Goal: Information Seeking & Learning: Learn about a topic

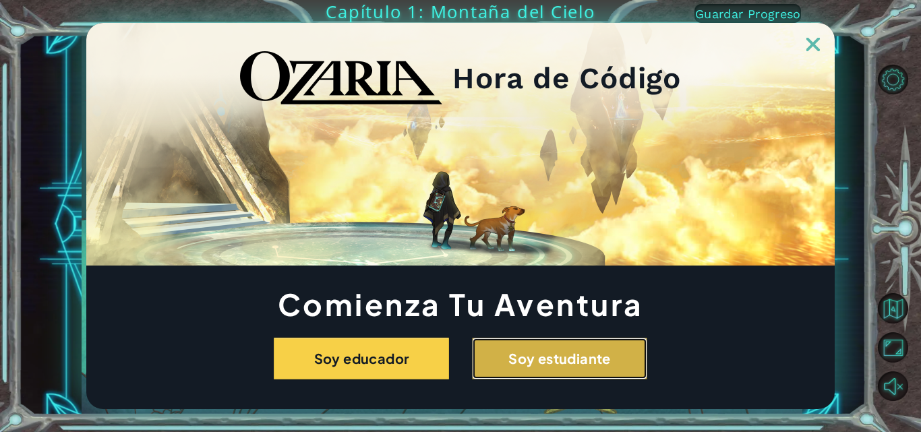
drag, startPoint x: 507, startPoint y: 354, endPoint x: 516, endPoint y: 358, distance: 10.3
click at [516, 358] on button "Soy estudiante" at bounding box center [559, 359] width 175 height 42
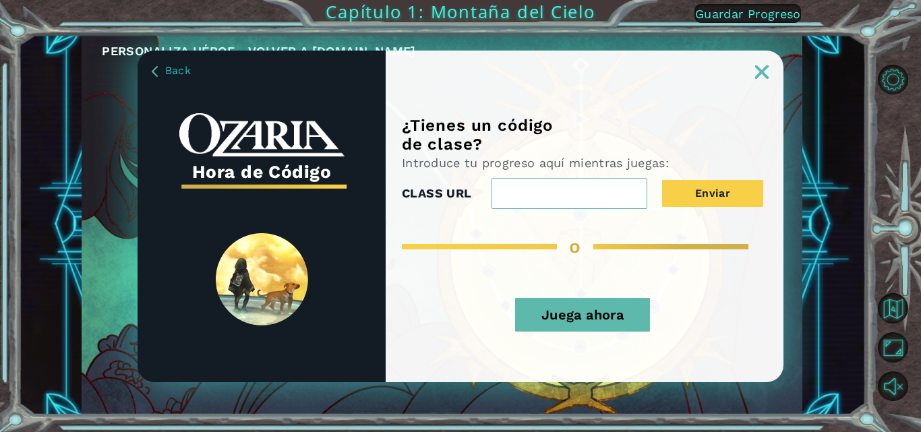
click at [542, 310] on button "Juega ahora" at bounding box center [582, 315] width 135 height 34
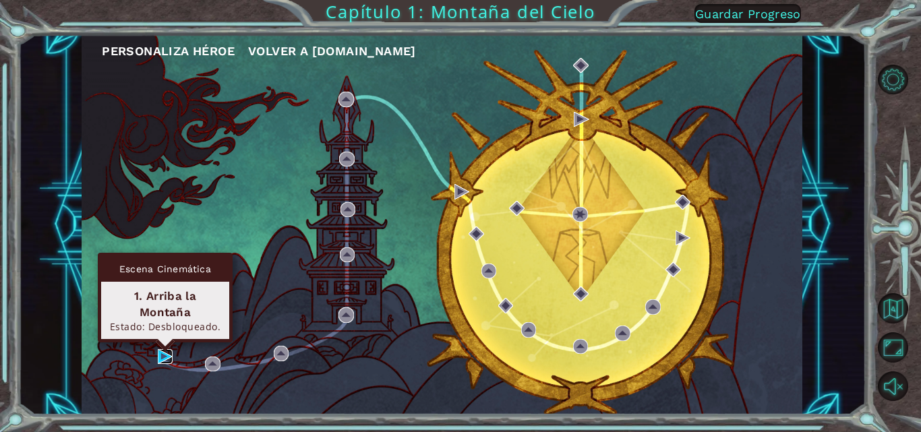
click at [169, 352] on img at bounding box center [165, 356] width 15 height 15
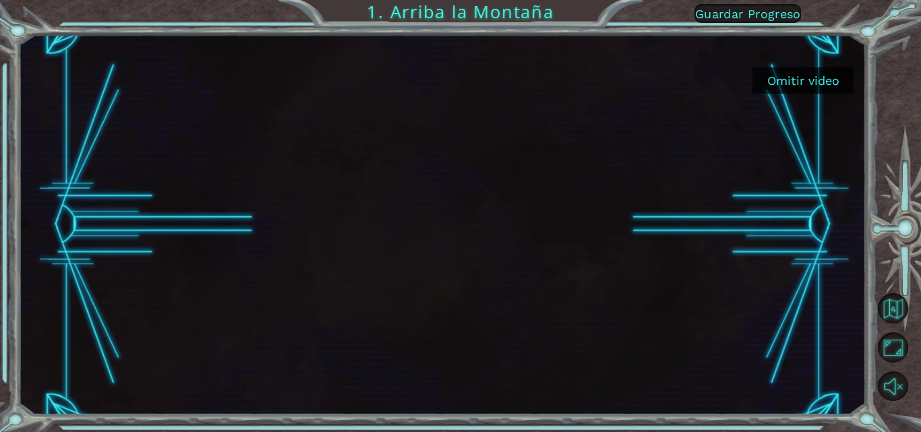
click at [806, 85] on button "Omitir video" at bounding box center [803, 80] width 101 height 26
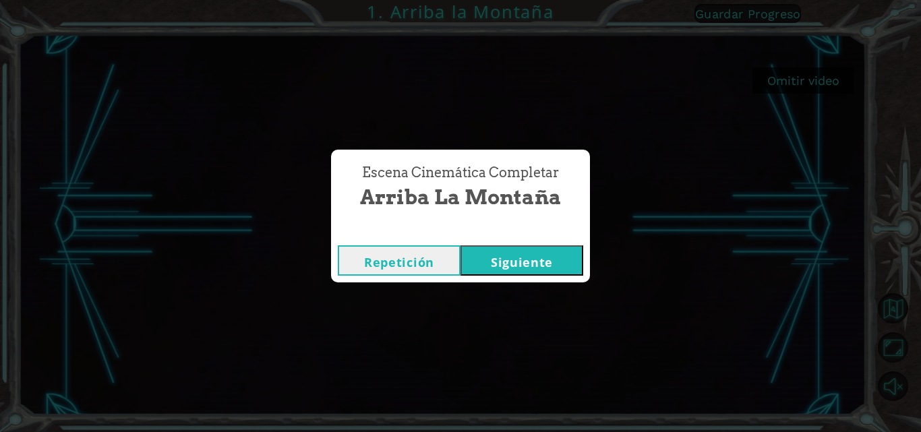
click at [805, 84] on div "Escena Cinemática Completar Arriba la Montaña Repetición [GEOGRAPHIC_DATA]" at bounding box center [460, 216] width 921 height 432
click at [537, 265] on button "Siguiente" at bounding box center [522, 261] width 123 height 30
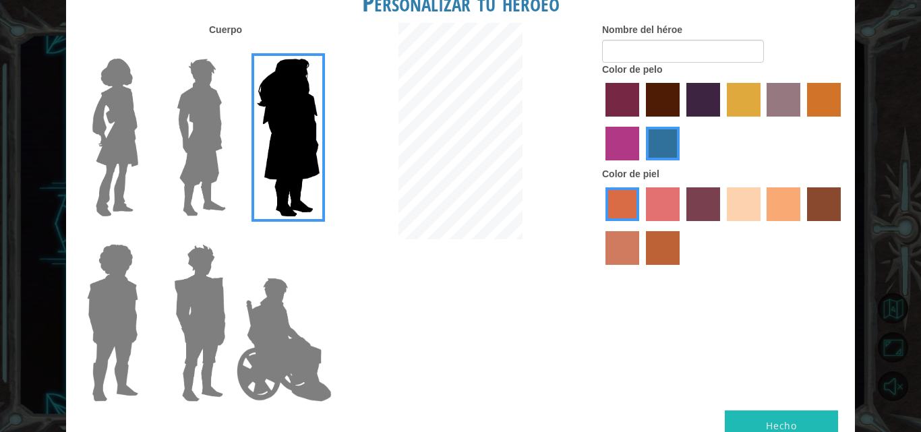
click at [125, 87] on img at bounding box center [115, 137] width 57 height 169
click at [144, 50] on input "Hero Connie" at bounding box center [144, 50] width 0 height 0
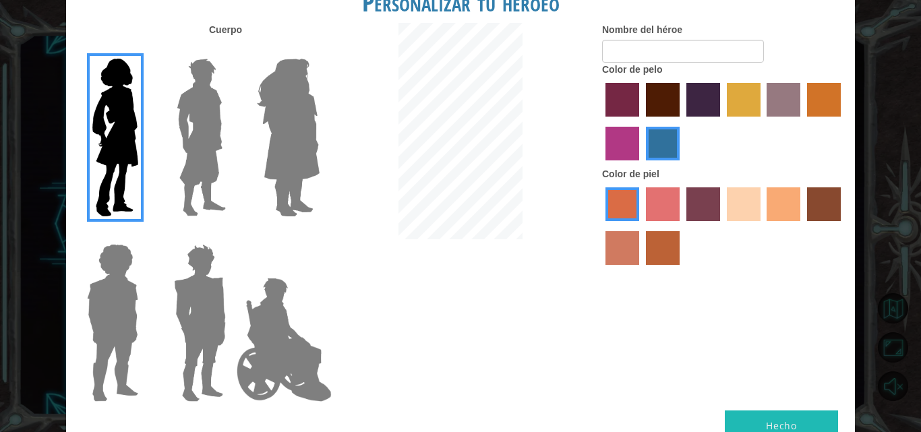
click at [785, 188] on label "tacao skin color" at bounding box center [784, 205] width 34 height 34
click at [763, 226] on input "tacao skin color" at bounding box center [763, 226] width 0 height 0
click at [820, 92] on label "gold drop hair color" at bounding box center [824, 100] width 34 height 34
click at [803, 121] on input "gold drop hair color" at bounding box center [803, 121] width 0 height 0
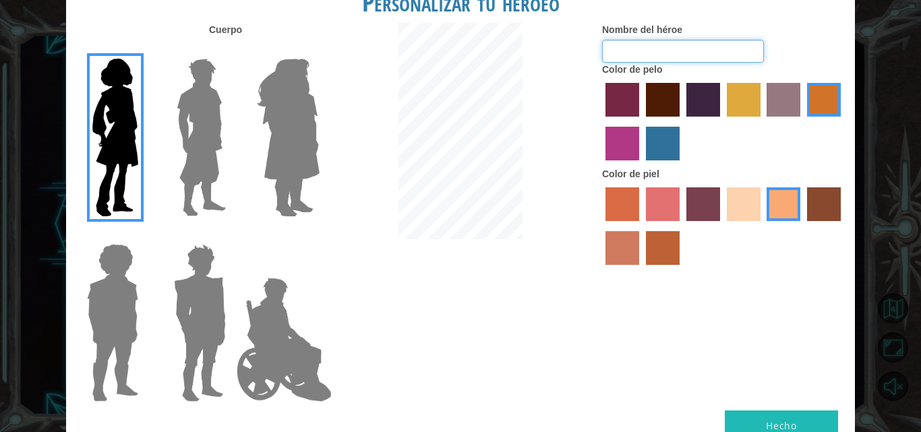
click at [690, 48] on input "Nombre del héroe" at bounding box center [683, 51] width 162 height 23
type input "t"
type input "TACO"
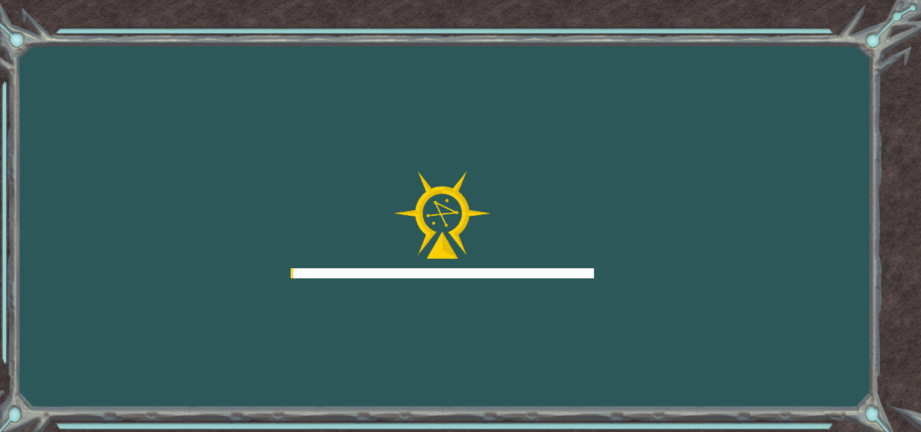
click at [751, 417] on div "Goals Error al cargar desde el servidor. Intenta refrescar la página. Necesitar…" at bounding box center [460, 216] width 921 height 432
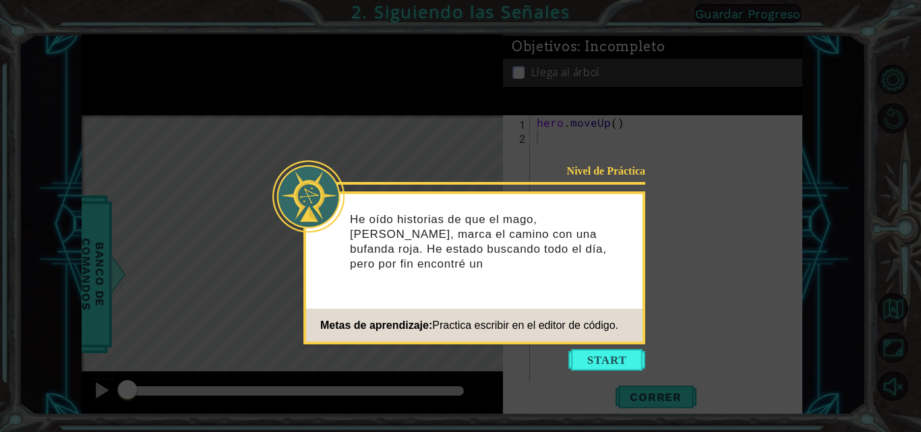
drag, startPoint x: 901, startPoint y: 387, endPoint x: 721, endPoint y: 391, distance: 179.5
drag, startPoint x: 721, startPoint y: 391, endPoint x: 765, endPoint y: 161, distance: 233.5
click at [765, 161] on icon at bounding box center [460, 216] width 921 height 432
click at [619, 356] on button "Start" at bounding box center [607, 360] width 77 height 22
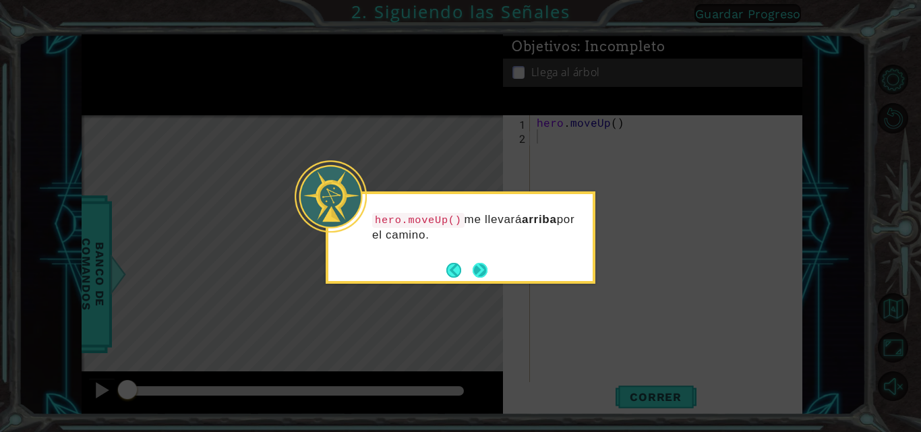
click at [476, 262] on button "Next" at bounding box center [480, 270] width 16 height 16
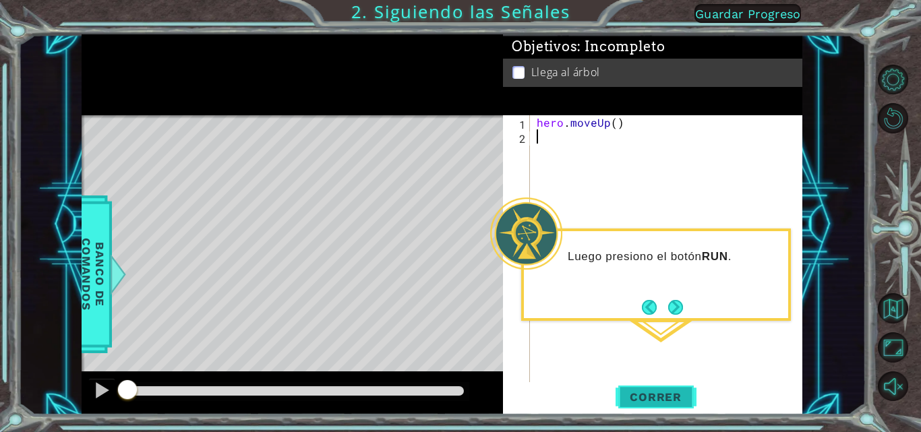
click at [651, 391] on span "Correr" at bounding box center [656, 397] width 79 height 13
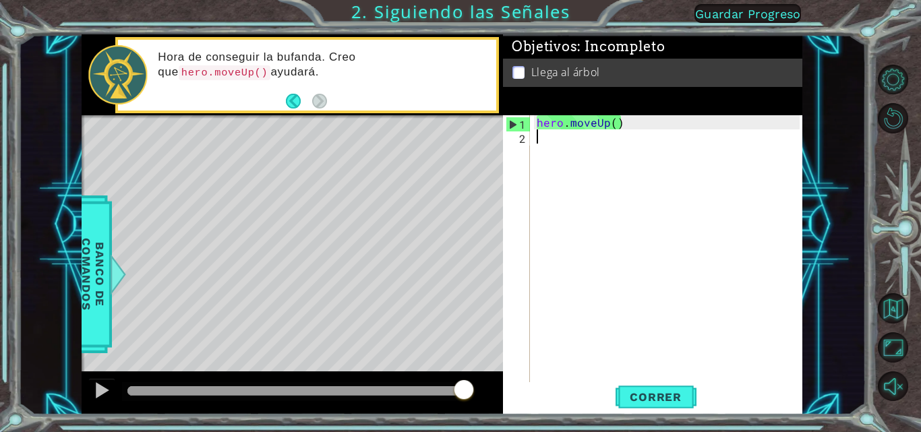
click at [509, 117] on div "1" at bounding box center [519, 124] width 24 height 14
click at [509, 125] on div "1" at bounding box center [519, 124] width 24 height 14
type textarea "hero.moveUp()"
click at [624, 127] on div "hero . moveUp ( )" at bounding box center [670, 263] width 273 height 297
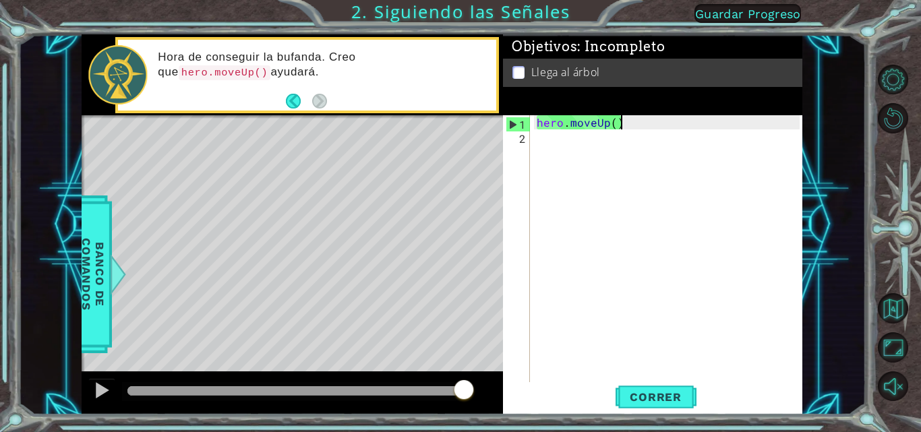
type textarea "hero.moveUp()"
click at [585, 104] on div "Objetivos : Incompleto Llega al árbol" at bounding box center [653, 74] width 300 height 81
click at [619, 154] on div "hero . moveUp ( )" at bounding box center [670, 263] width 273 height 297
click at [679, 389] on button "Correr" at bounding box center [656, 397] width 81 height 30
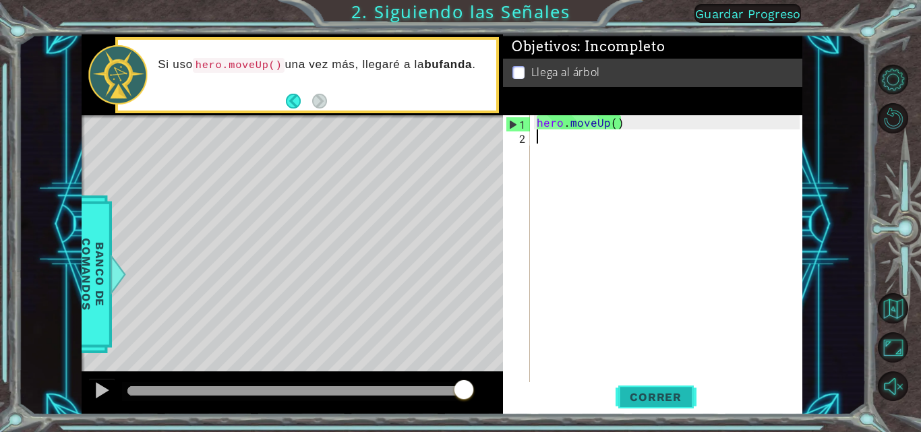
click at [644, 397] on span "Correr" at bounding box center [656, 397] width 79 height 13
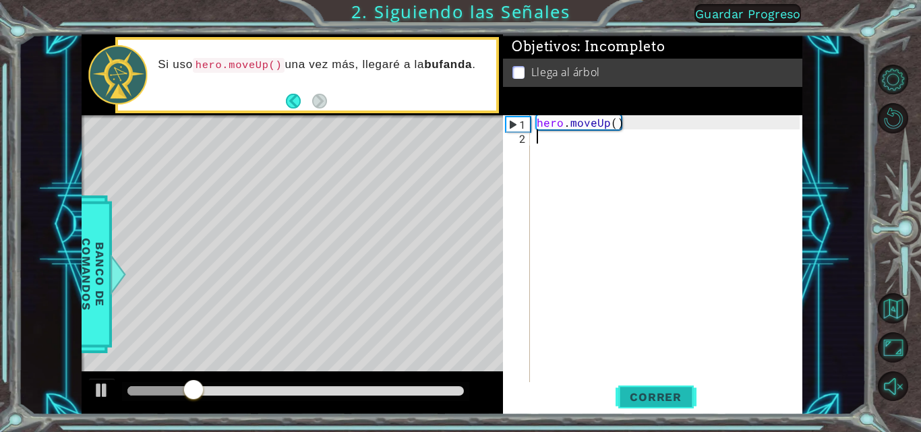
click at [644, 397] on span "Correr" at bounding box center [656, 397] width 79 height 13
click at [542, 145] on div "hero . moveUp ( )" at bounding box center [670, 263] width 273 height 297
click at [537, 133] on div "hero . moveUp ( )" at bounding box center [670, 263] width 273 height 297
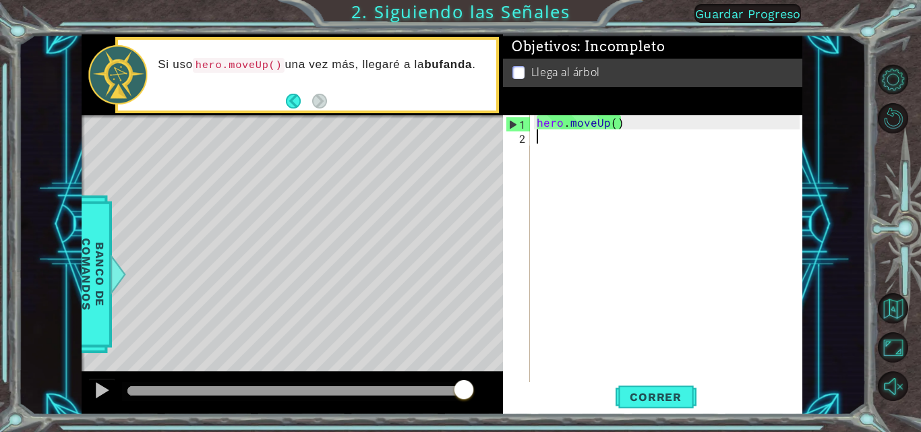
click at [520, 136] on div "2" at bounding box center [518, 139] width 24 height 14
click at [95, 262] on span "Banco de comandos" at bounding box center [93, 274] width 35 height 140
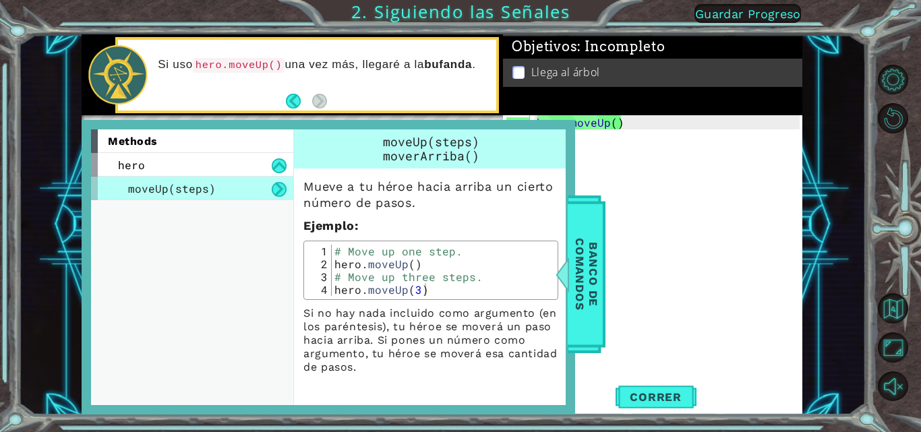
click at [700, 256] on div "hero . moveUp ( )" at bounding box center [670, 263] width 273 height 297
click at [587, 248] on span "Banco de comandos" at bounding box center [586, 274] width 35 height 140
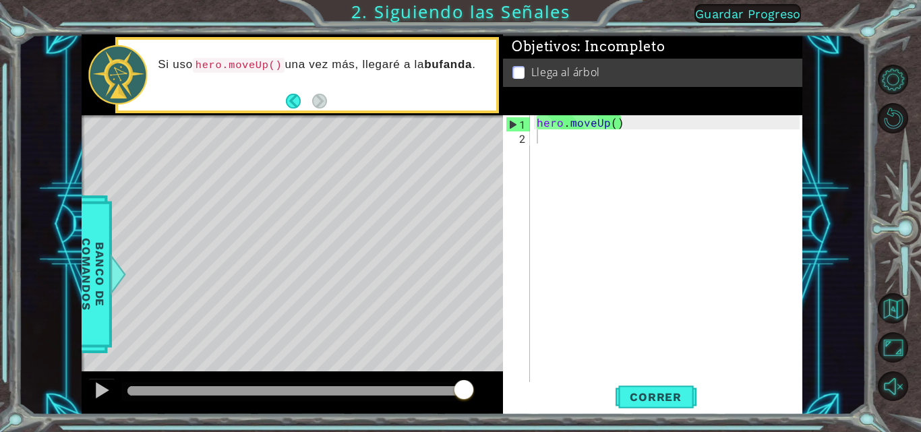
click at [539, 140] on div "hero . moveUp ( )" at bounding box center [670, 263] width 273 height 297
click at [613, 123] on div "hero . moveUp ( )" at bounding box center [670, 263] width 273 height 297
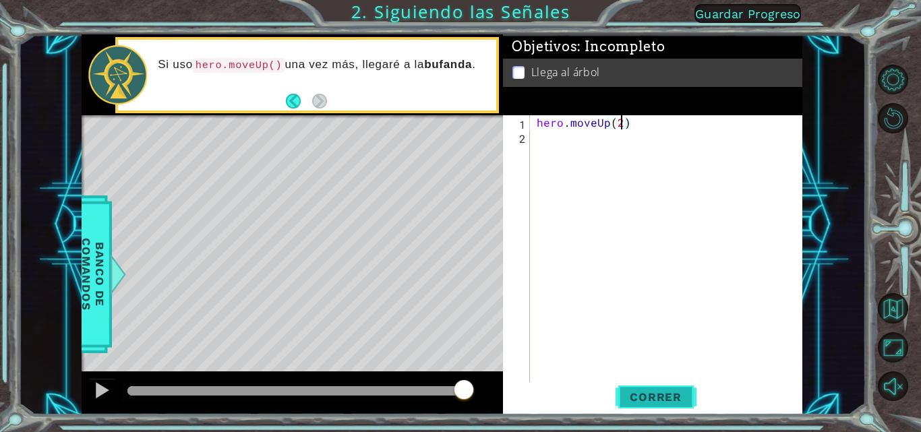
type textarea "hero.moveUp(2)"
click at [661, 393] on span "Correr" at bounding box center [656, 397] width 79 height 13
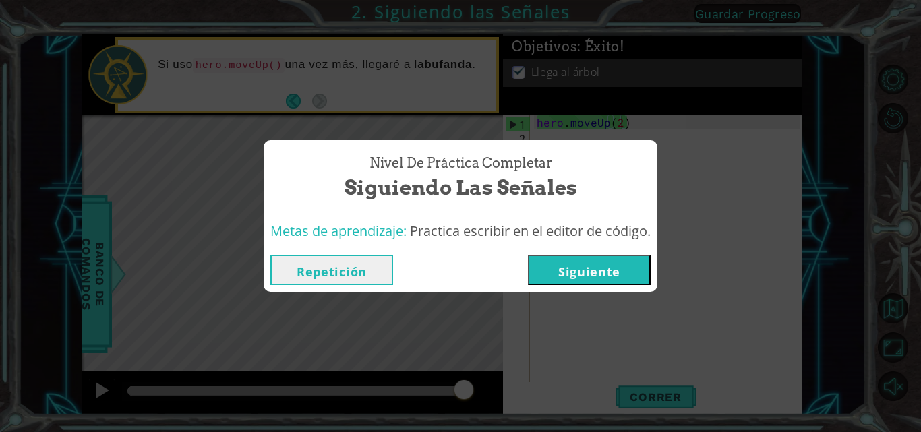
click at [610, 272] on button "Siguiente" at bounding box center [589, 270] width 123 height 30
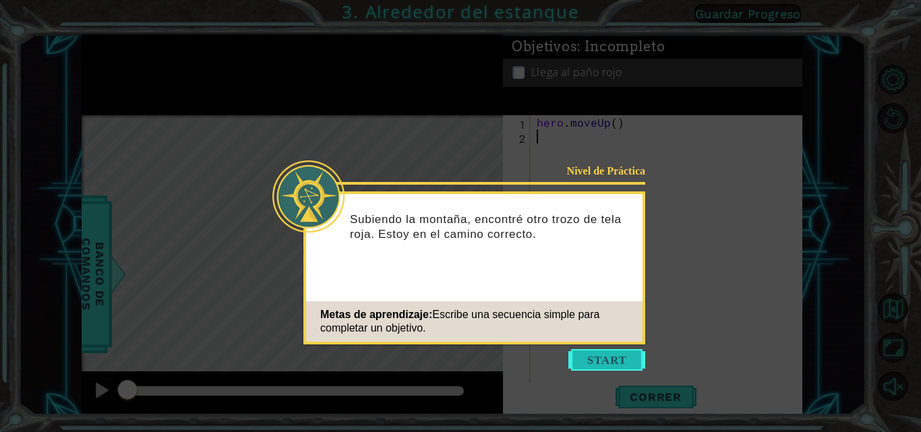
click at [589, 355] on button "Start" at bounding box center [607, 360] width 77 height 22
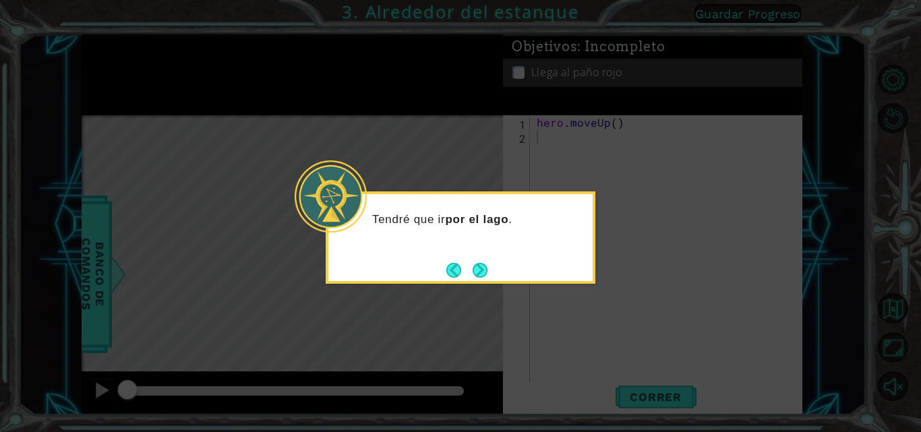
click at [589, 355] on icon at bounding box center [460, 216] width 921 height 432
click at [477, 270] on button "Next" at bounding box center [480, 270] width 15 height 15
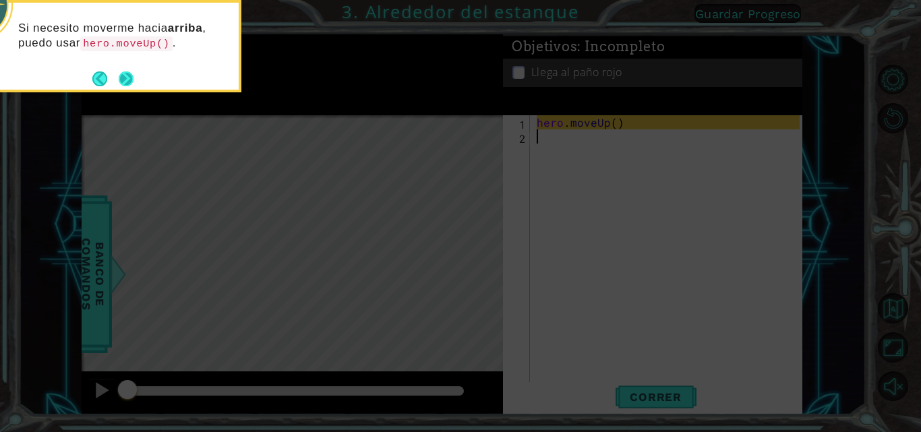
click at [125, 76] on button "Next" at bounding box center [126, 78] width 18 height 18
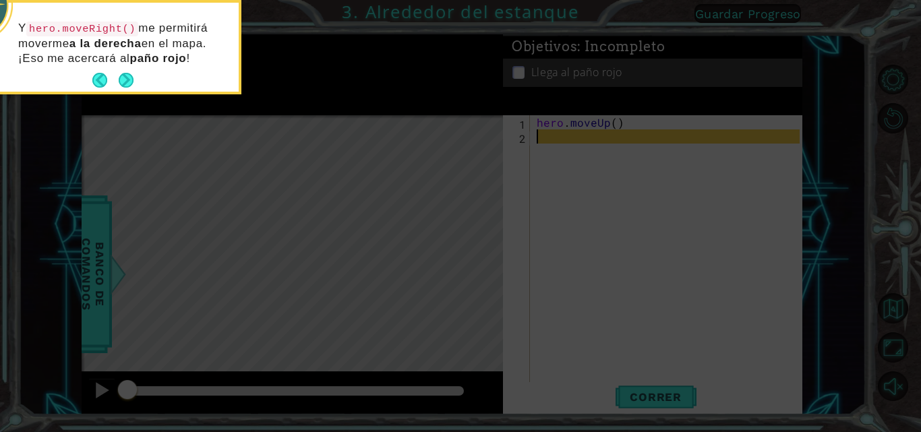
click at [125, 76] on button "Next" at bounding box center [126, 80] width 15 height 15
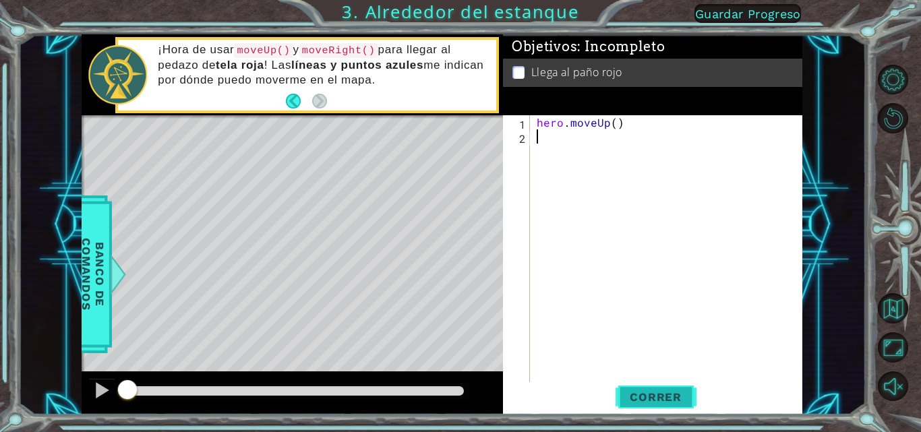
click at [666, 385] on button "Correr" at bounding box center [656, 397] width 81 height 30
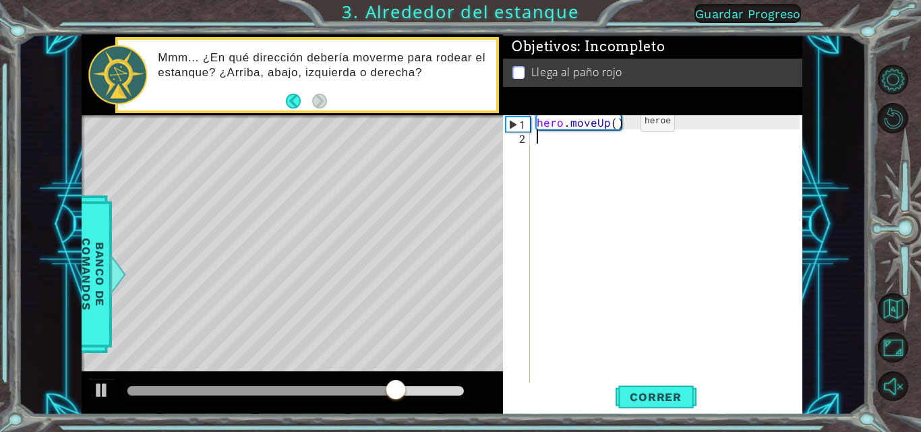
click at [618, 125] on div "hero . moveUp ( )" at bounding box center [670, 263] width 273 height 297
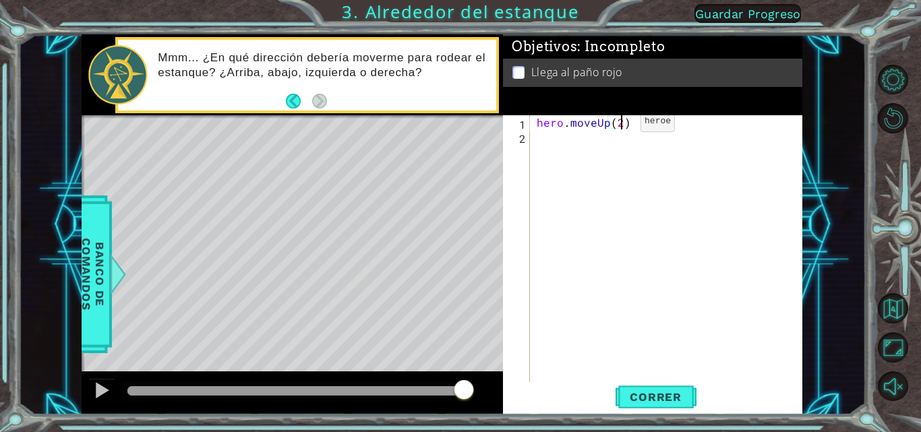
scroll to position [0, 5]
type textarea "hero.moveUp(2)"
click at [655, 392] on span "Correr" at bounding box center [656, 397] width 79 height 13
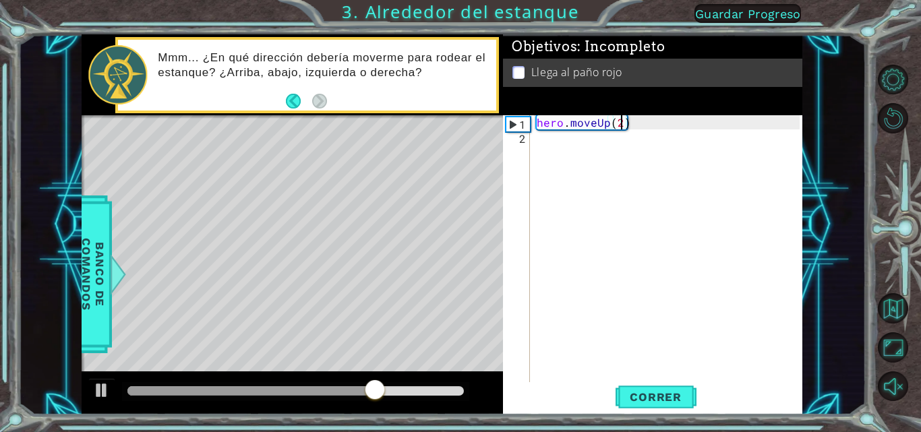
click at [519, 136] on div "2" at bounding box center [518, 139] width 24 height 14
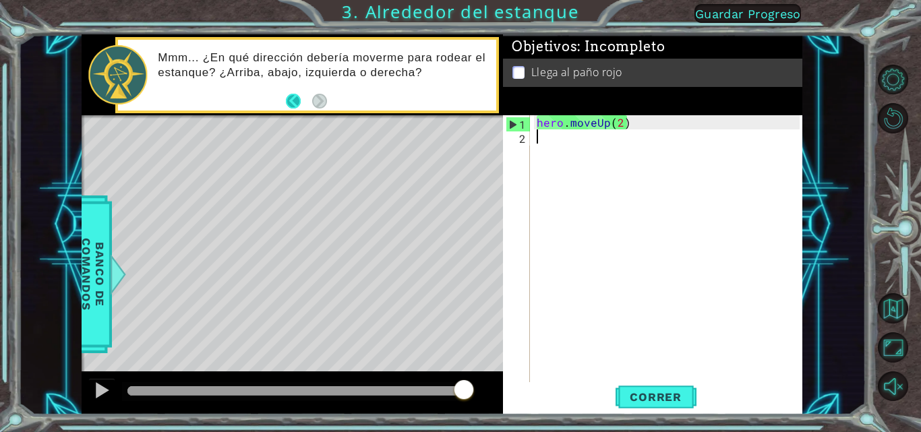
click at [295, 103] on button "Back" at bounding box center [299, 101] width 26 height 15
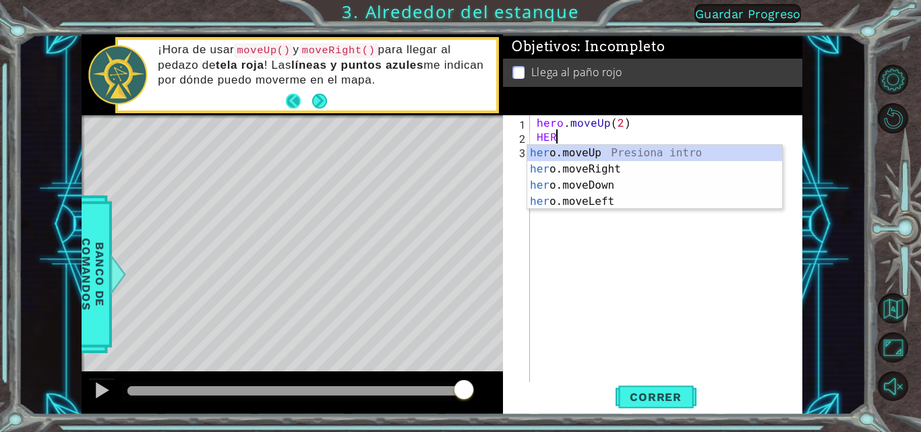
scroll to position [0, 1]
type textarea "HERO."
click at [571, 168] on div "hero. moveUp Presiona intro hero. moveRight Presiona intro hero. moveDown Presi…" at bounding box center [655, 193] width 255 height 97
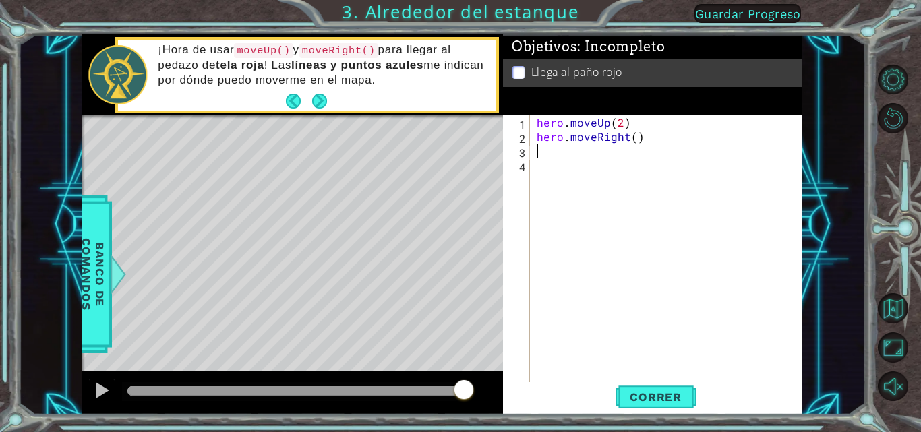
scroll to position [0, 0]
click at [633, 138] on div "hero . moveUp ( 2 ) hero . moveRight ( )" at bounding box center [670, 263] width 273 height 297
type textarea "hero.moveRight(1)"
drag, startPoint x: 666, startPoint y: 160, endPoint x: 532, endPoint y: 149, distance: 134.0
click at [532, 149] on div "1 2 3 4 hero . moveUp ( 2 ) hero . moveRight ( 1 ) הההההההההההההההההההההההההההה…" at bounding box center [651, 249] width 297 height 269
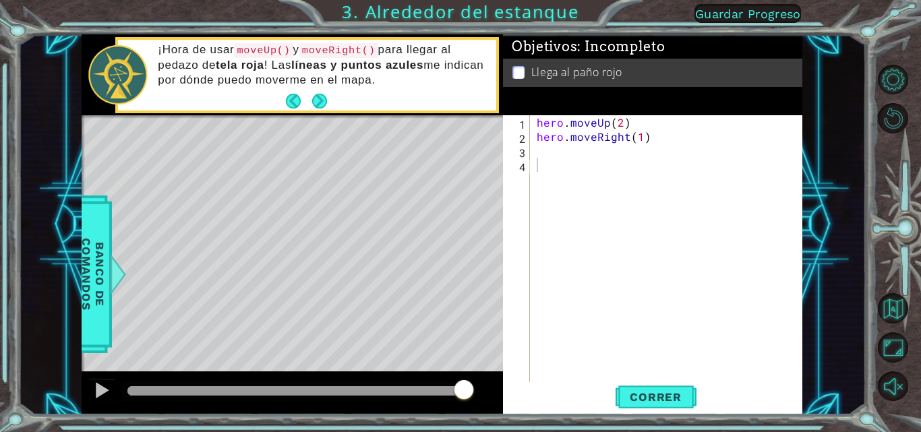
click at [532, 149] on div "1 2 3 4 hero . moveUp ( 2 ) hero . moveRight ( 1 ) הההההההההההההההההההההההההההה…" at bounding box center [651, 249] width 297 height 269
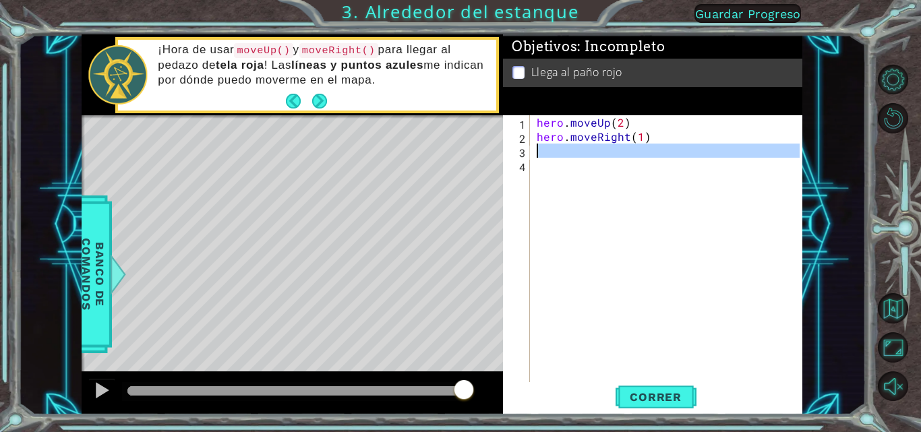
click at [523, 145] on div "2" at bounding box center [518, 139] width 24 height 14
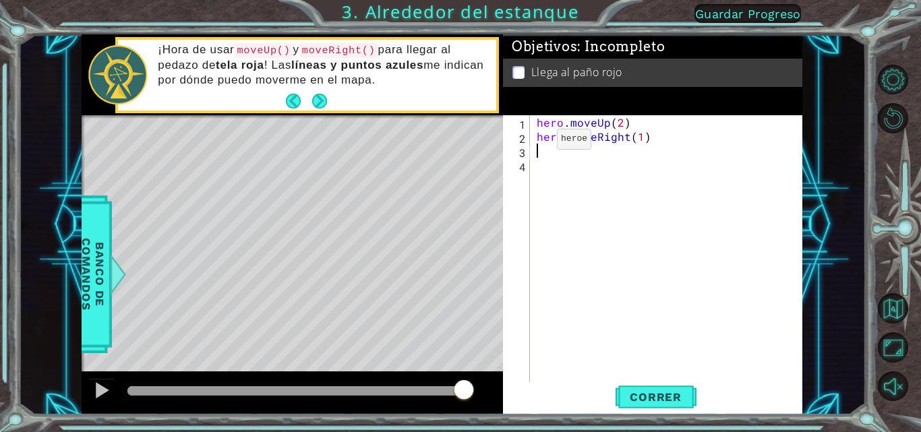
type textarea "H"
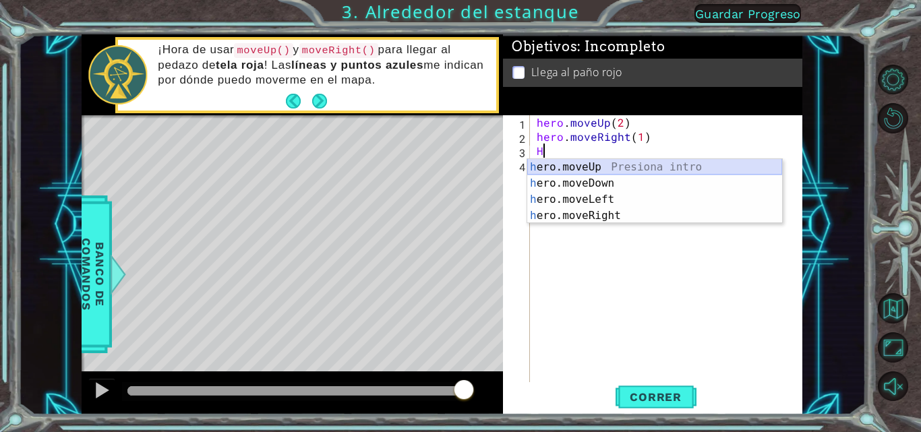
click at [625, 166] on div "h ero.moveUp Presiona intro h ero.moveDown Presiona intro h ero.moveLeft Presio…" at bounding box center [655, 207] width 255 height 97
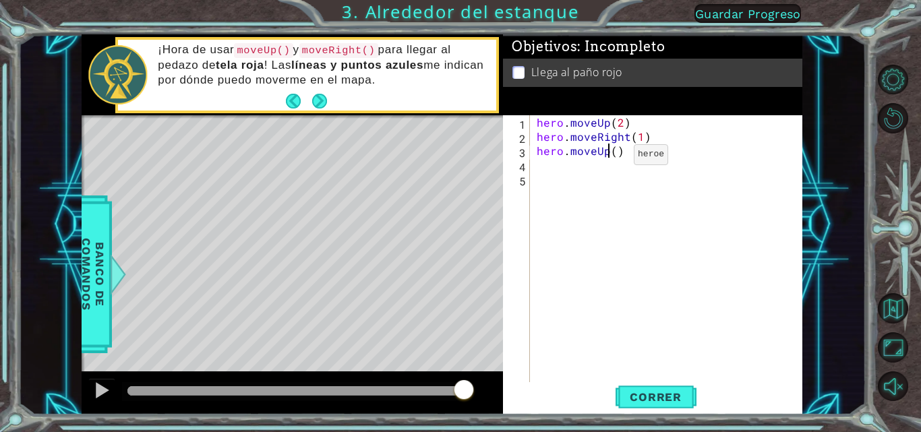
click at [611, 158] on div "hero . moveUp ( 2 ) hero . moveRight ( 1 ) hero . moveUp ( )" at bounding box center [670, 263] width 273 height 297
click at [616, 158] on div "hero . moveUp ( 2 ) hero . moveRight ( 1 ) hero . moveUp ( )" at bounding box center [670, 263] width 273 height 297
type textarea "hero.moveUp(1)"
click at [612, 166] on div "hero . moveUp ( 2 ) hero . moveRight ( 1 ) hero . moveUp ( 1 )" at bounding box center [670, 263] width 273 height 297
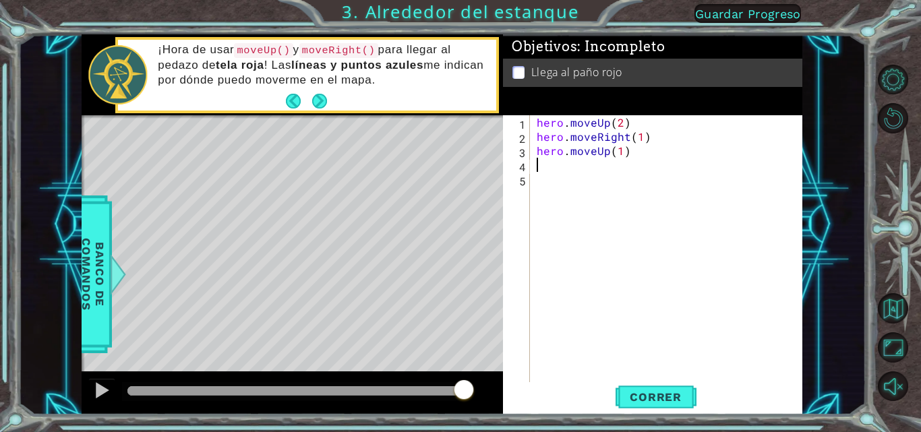
scroll to position [0, 0]
click at [660, 401] on span "Correr" at bounding box center [656, 397] width 79 height 13
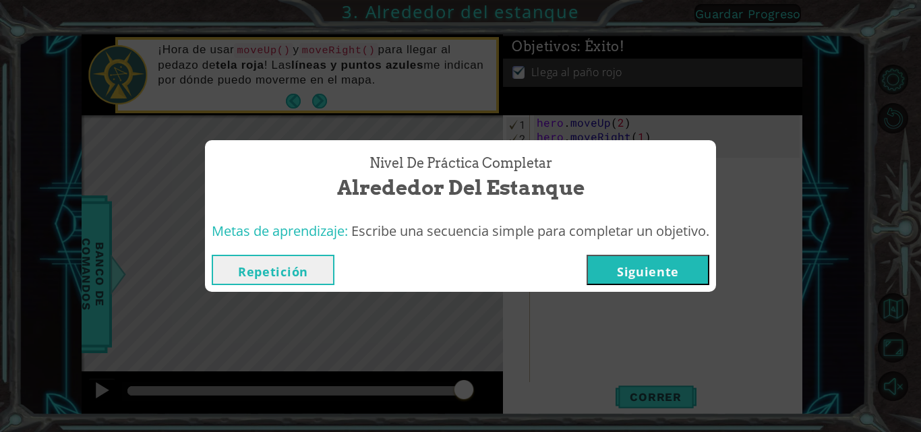
click at [634, 268] on button "Siguiente" at bounding box center [648, 270] width 123 height 30
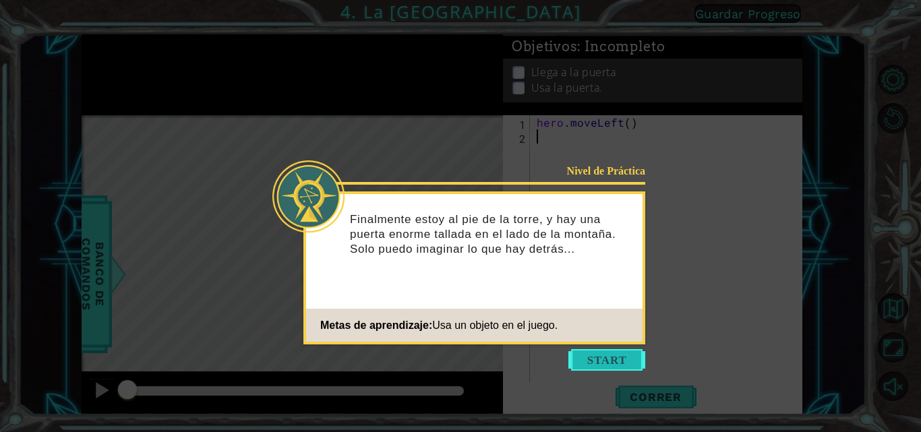
click at [586, 353] on button "Start" at bounding box center [607, 360] width 77 height 22
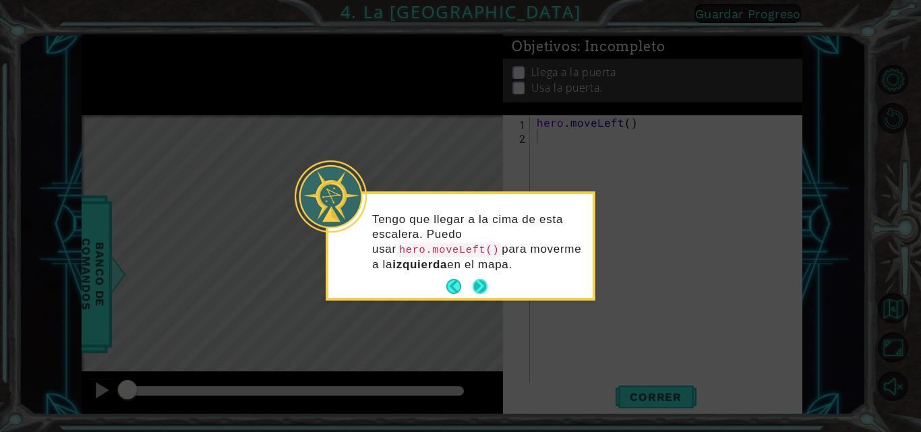
click at [479, 279] on button "Next" at bounding box center [480, 287] width 16 height 16
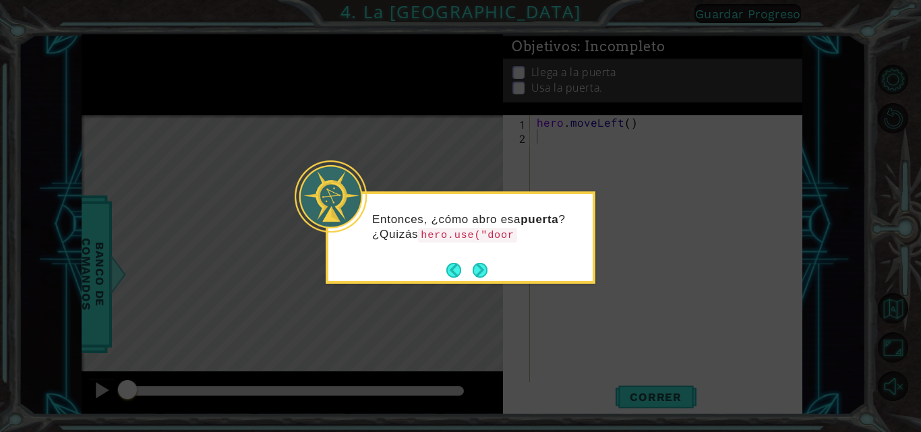
click at [479, 277] on button "Next" at bounding box center [481, 270] width 20 height 20
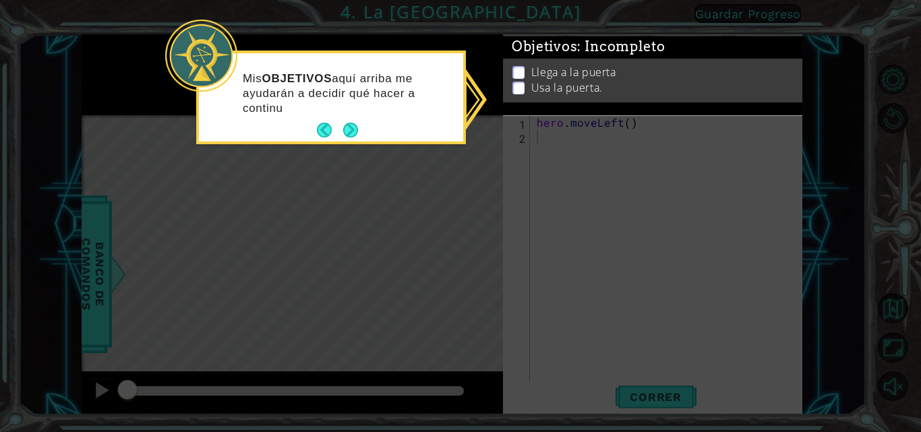
click at [326, 121] on footer at bounding box center [337, 130] width 41 height 20
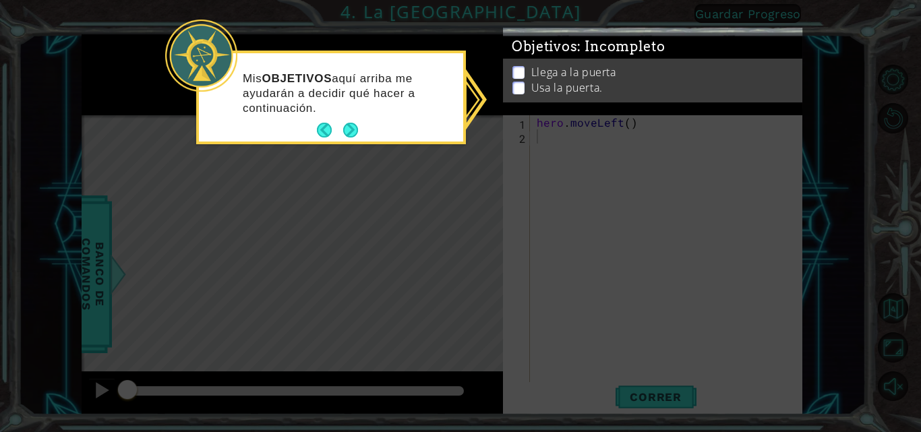
click at [315, 125] on div "Mis OBJETIVOS aquí arriba me ayudarán a decidir qué hacer a continuación." at bounding box center [331, 100] width 264 height 83
click at [324, 128] on button "Back" at bounding box center [330, 130] width 26 height 15
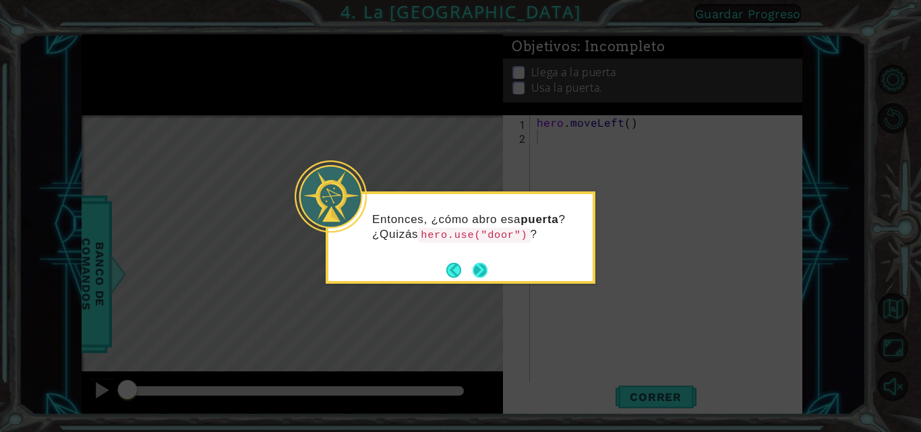
click at [486, 271] on button "Next" at bounding box center [480, 270] width 23 height 23
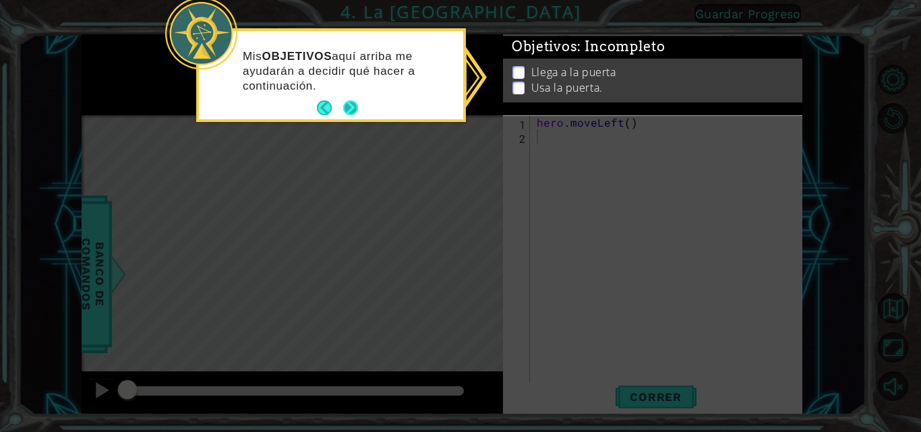
click at [351, 111] on button "Next" at bounding box center [351, 109] width 16 height 16
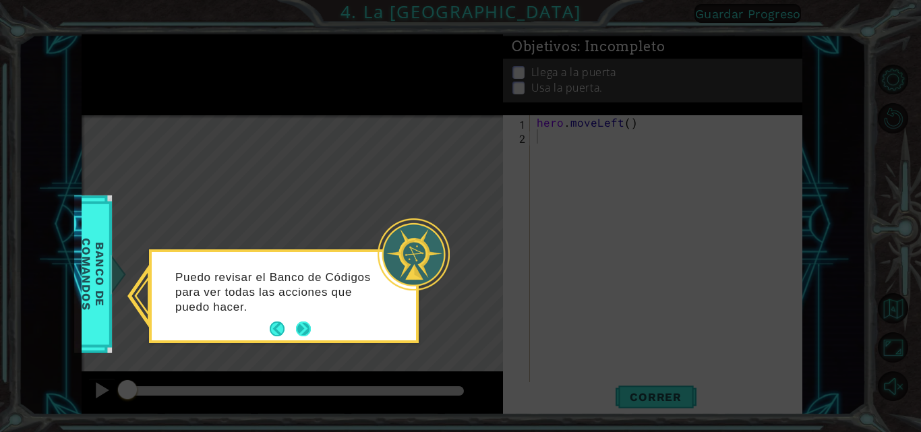
click at [298, 322] on button "Next" at bounding box center [304, 329] width 18 height 18
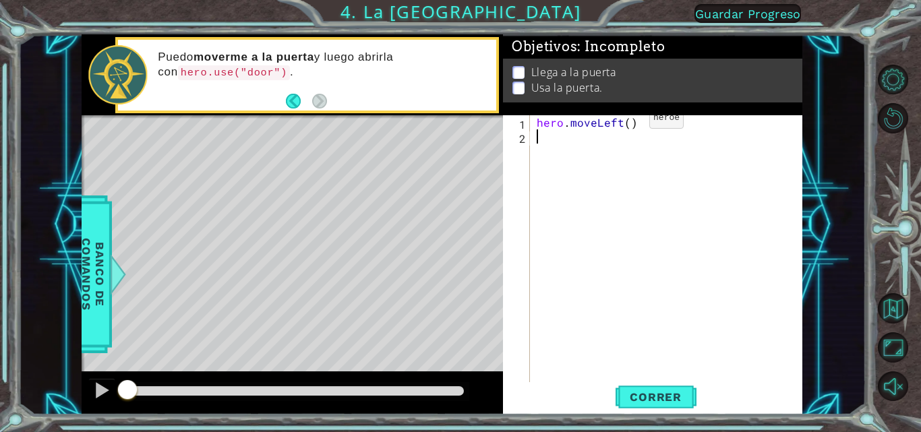
click at [627, 121] on div "hero . moveLeft ( )" at bounding box center [670, 263] width 273 height 297
type textarea "hero.moveLeft(2)"
click at [672, 393] on span "Correr" at bounding box center [656, 397] width 79 height 13
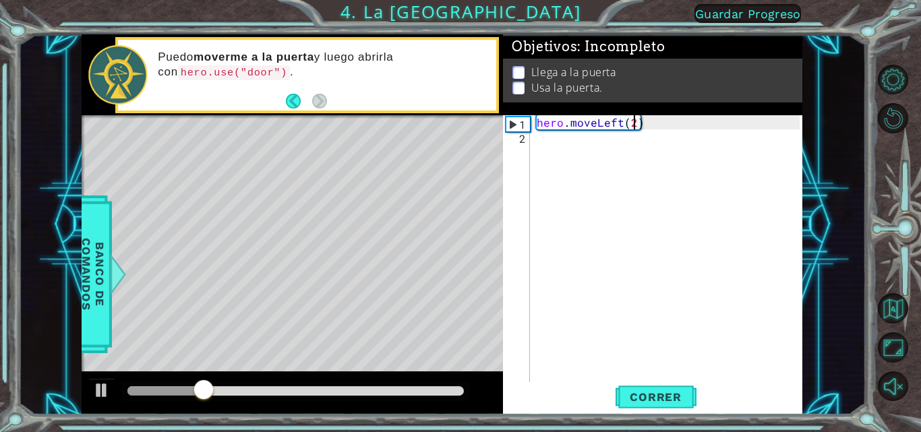
click at [540, 143] on div "hero . moveLeft ( 2 )" at bounding box center [670, 263] width 273 height 297
type textarea "H"
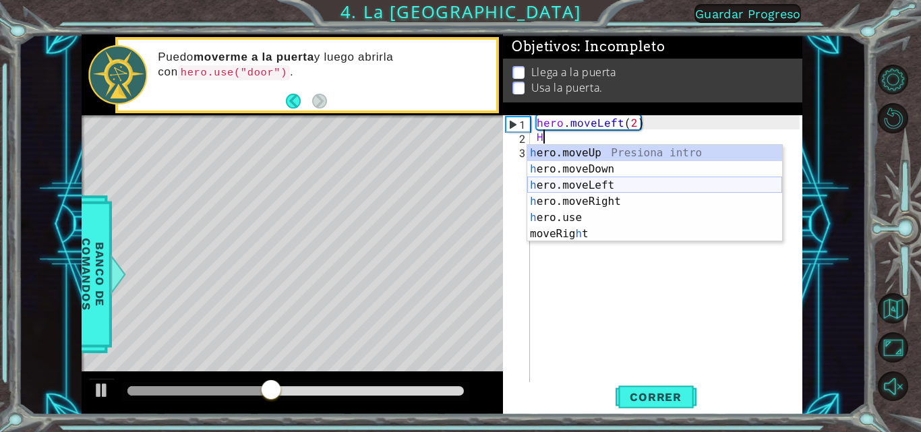
click at [563, 186] on div "h ero.moveUp Presiona intro h ero.moveDown Presiona intro h ero.moveLeft Presio…" at bounding box center [655, 210] width 255 height 130
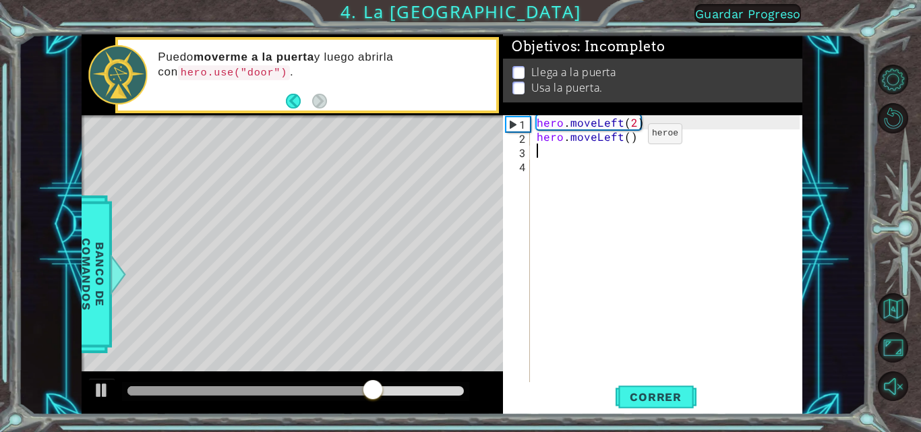
click at [625, 137] on div "hero . moveLeft ( 2 ) hero . moveLeft ( )" at bounding box center [670, 263] width 273 height 297
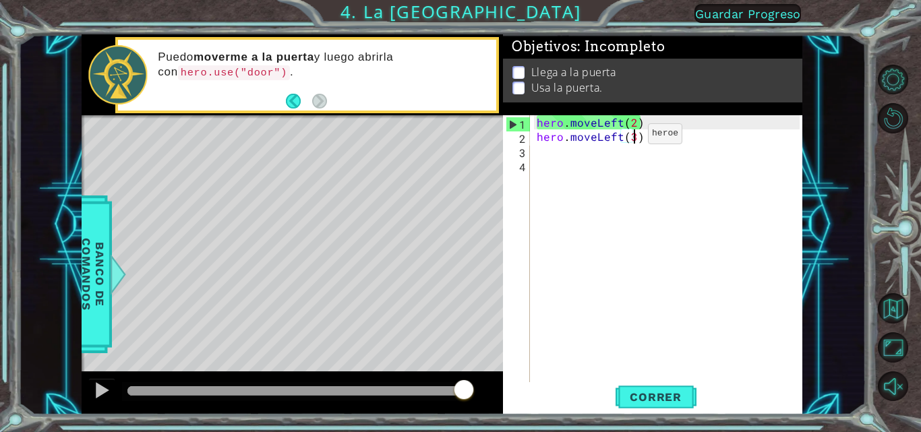
scroll to position [0, 6]
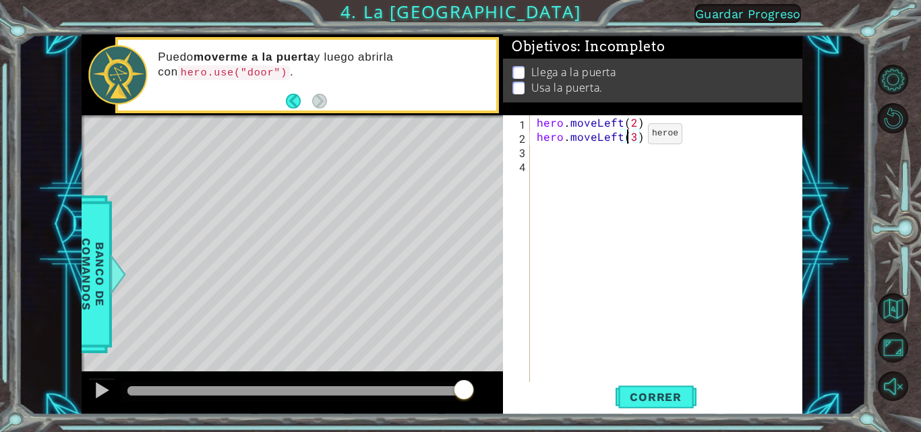
click at [625, 137] on div "hero . moveLeft ( 2 ) hero . moveLeft ( 3 )" at bounding box center [670, 263] width 273 height 297
click at [640, 403] on span "Correr" at bounding box center [656, 397] width 79 height 13
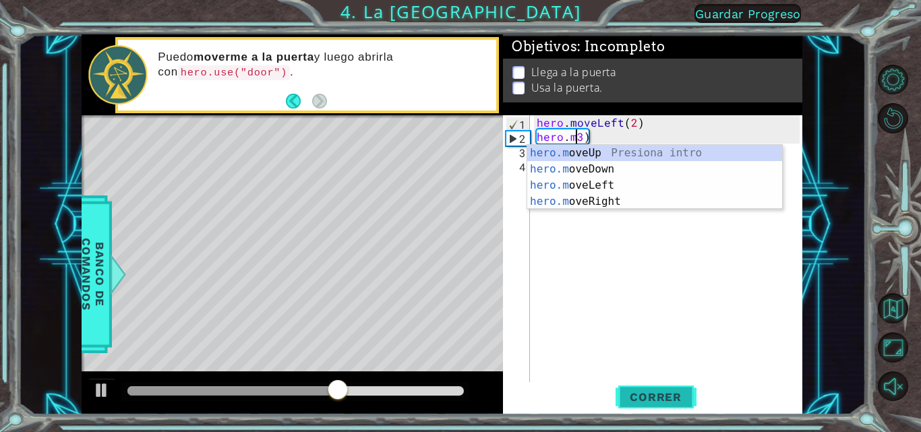
scroll to position [0, 2]
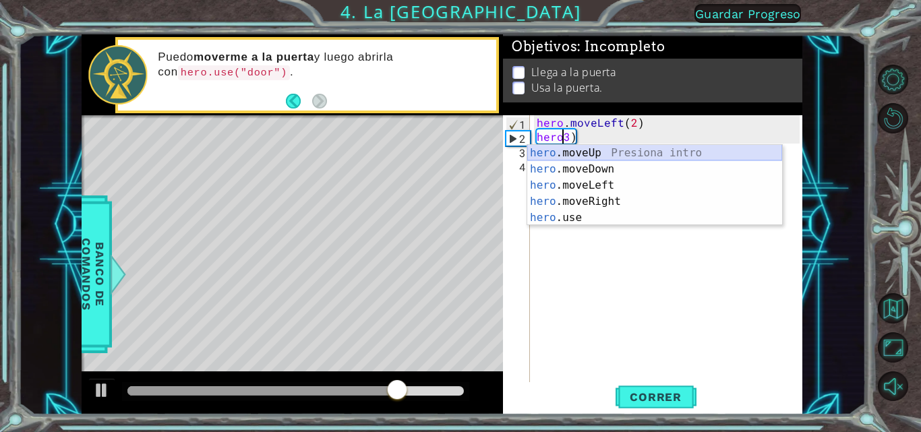
click at [560, 148] on div "hero .moveUp Presiona intro hero .moveDown Presiona intro hero .moveLeft Presio…" at bounding box center [655, 201] width 255 height 113
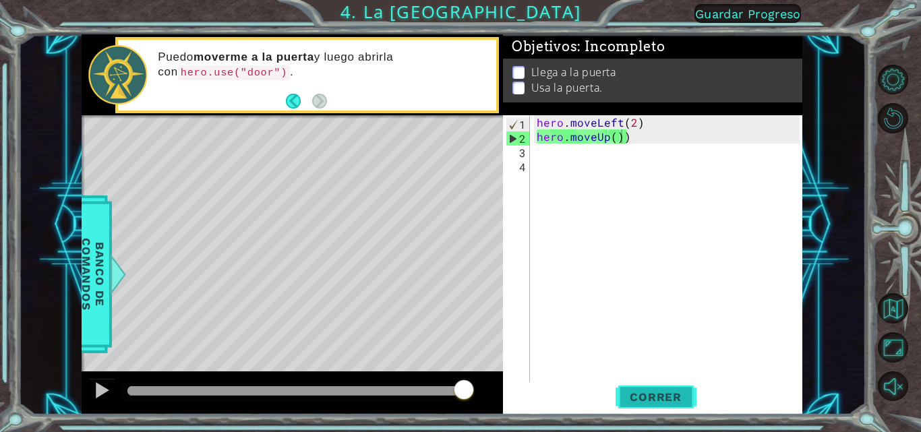
click at [651, 391] on span "Correr" at bounding box center [656, 397] width 79 height 13
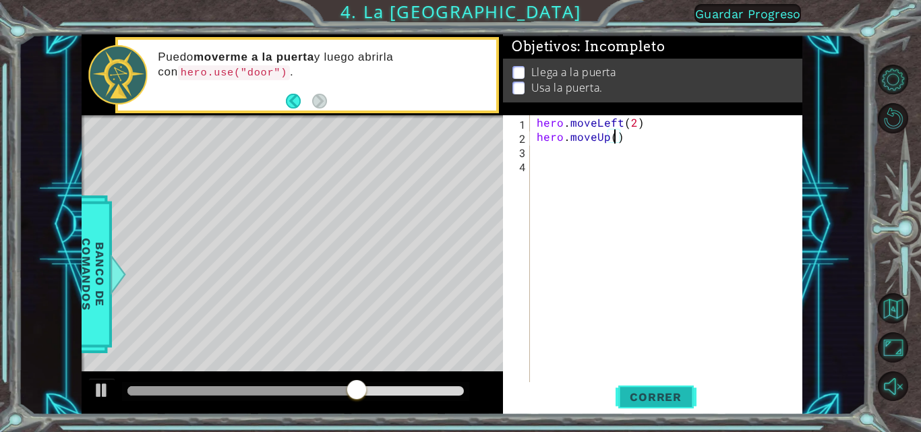
scroll to position [0, 5]
type textarea "hero.moveUp(2)"
click at [683, 388] on button "Correr" at bounding box center [656, 397] width 81 height 30
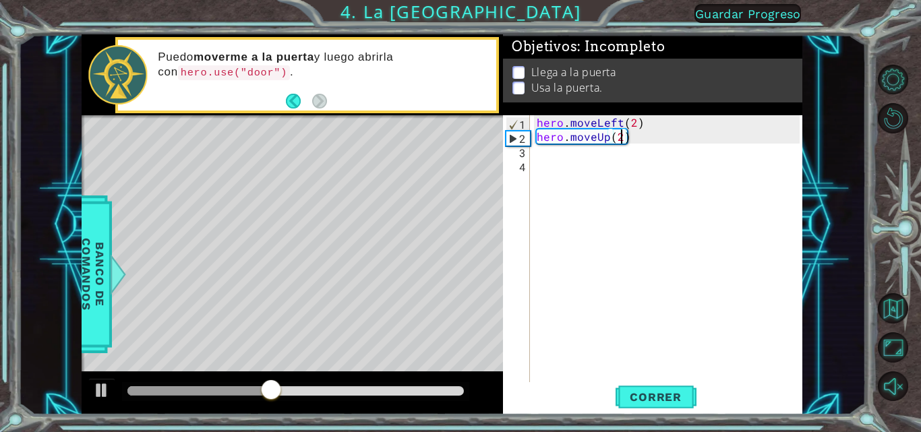
click at [528, 156] on div "3" at bounding box center [518, 153] width 24 height 14
type textarea "H"
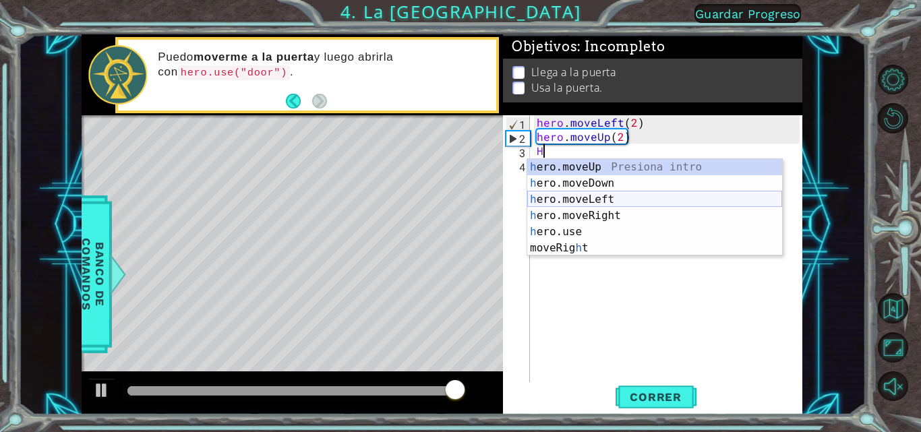
click at [590, 199] on div "h ero.moveUp Presiona intro h ero.moveDown Presiona intro h ero.moveLeft Presio…" at bounding box center [655, 224] width 255 height 130
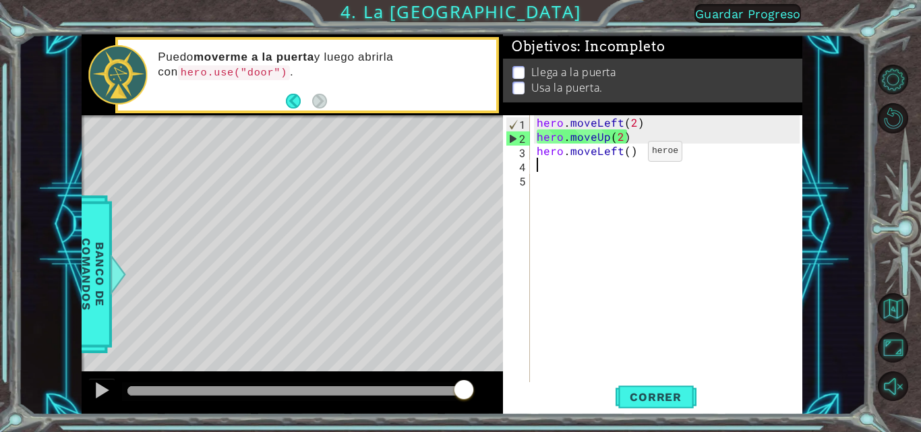
click at [625, 154] on div "hero . moveLeft ( 2 ) hero . moveUp ( 2 ) hero . moveLeft ( )" at bounding box center [670, 263] width 273 height 297
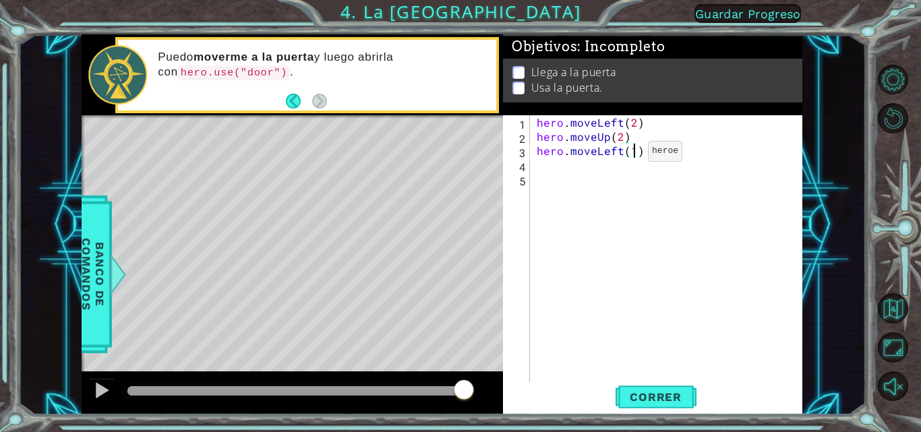
scroll to position [0, 6]
click at [655, 394] on span "Correr" at bounding box center [656, 397] width 79 height 13
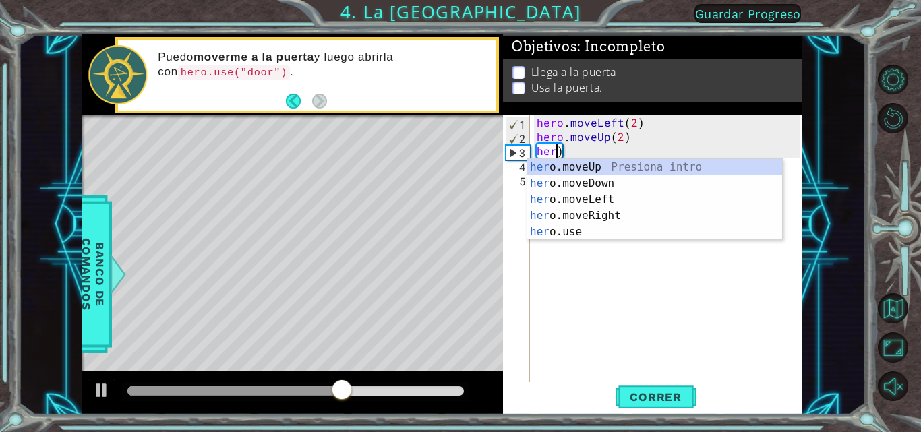
scroll to position [0, 1]
click at [583, 215] on div "he ro.moveUp Presiona intro he ro.moveDown Presiona intro he ro.moveLeft Presio…" at bounding box center [655, 215] width 255 height 113
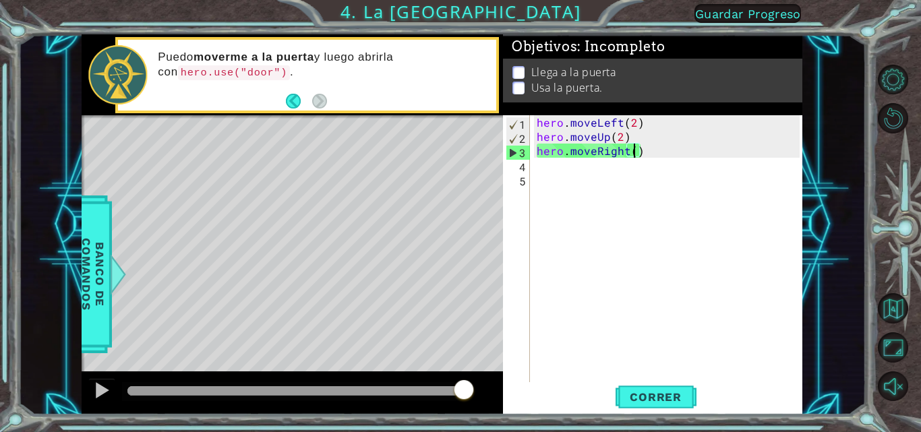
scroll to position [0, 6]
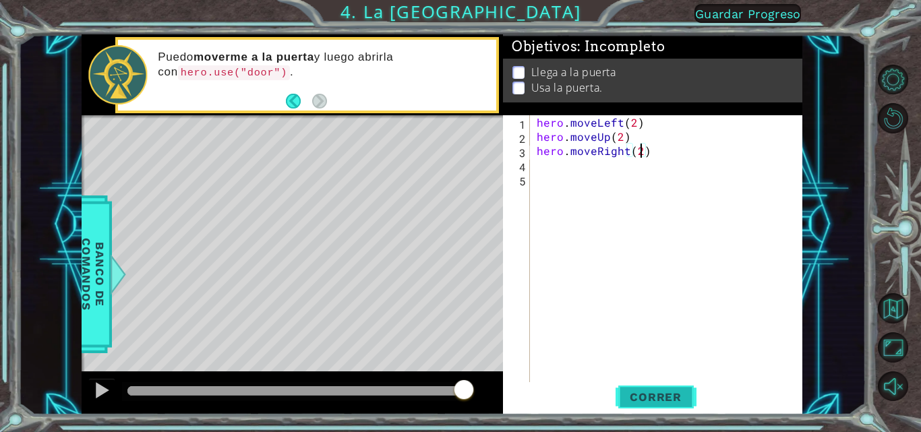
type textarea "hero.moveRight(2)"
click at [643, 396] on span "Correr" at bounding box center [656, 397] width 79 height 13
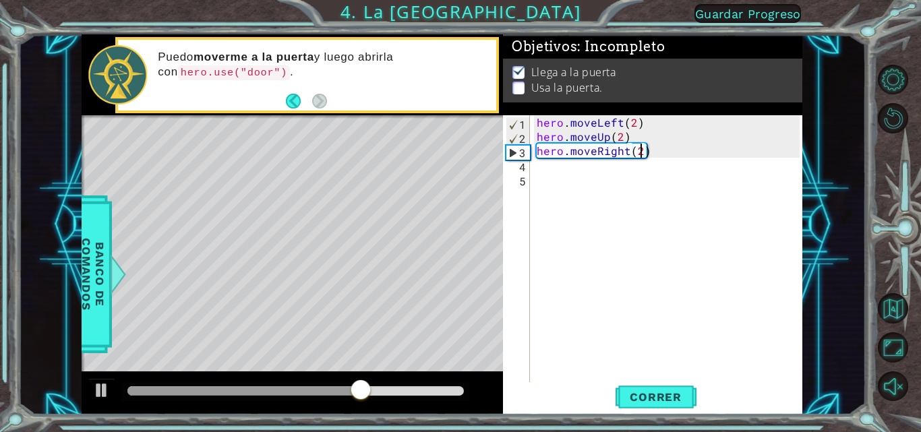
click at [525, 164] on div "4" at bounding box center [518, 167] width 24 height 14
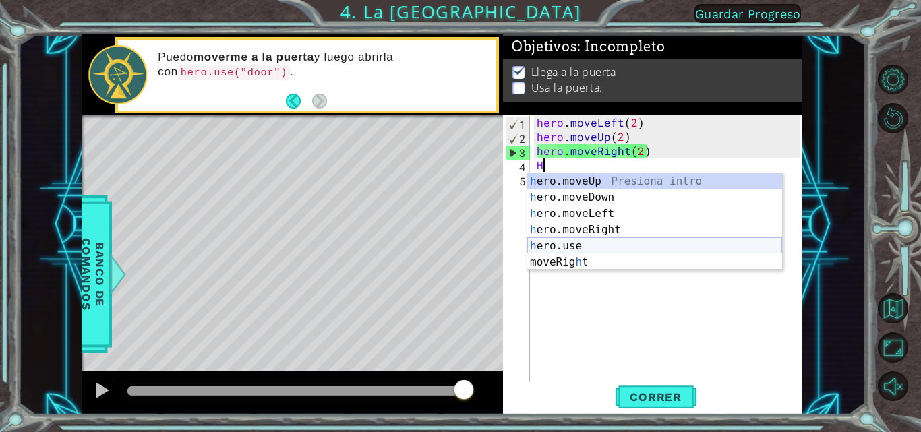
click at [548, 241] on div "h ero.moveUp Presiona intro h ero.moveDown Presiona intro h ero.moveLeft Presio…" at bounding box center [655, 238] width 255 height 130
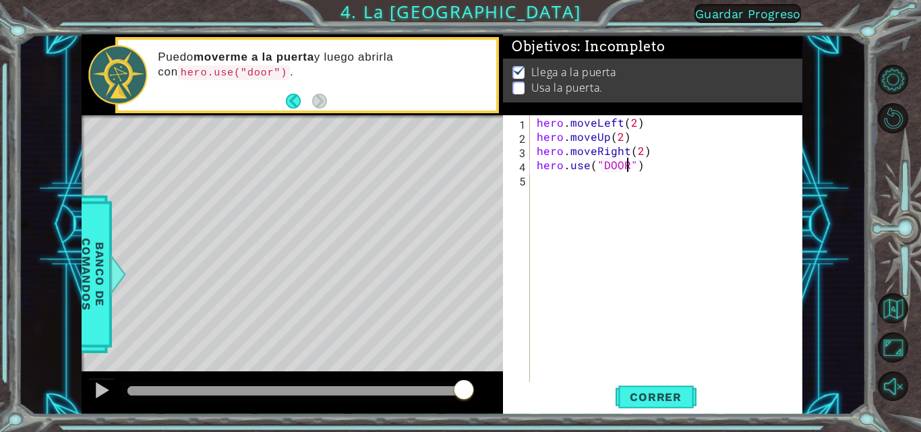
scroll to position [0, 6]
click at [650, 389] on button "Correr" at bounding box center [656, 397] width 81 height 30
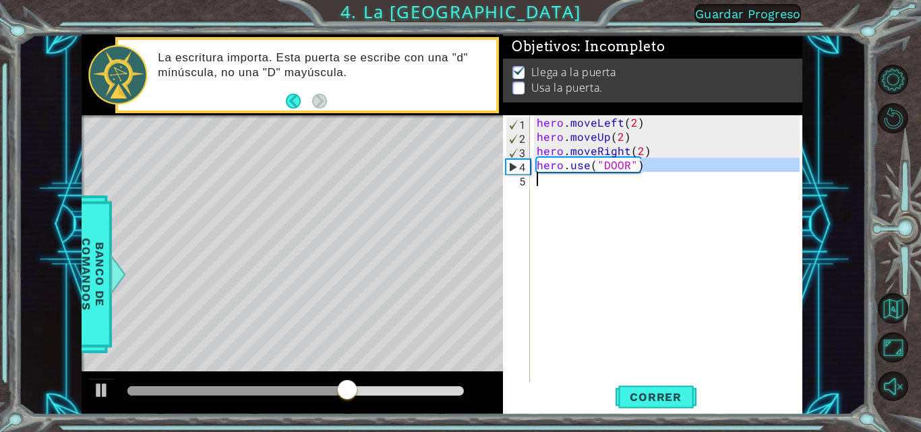
drag, startPoint x: 656, startPoint y: 170, endPoint x: 640, endPoint y: 211, distance: 44.2
click at [642, 215] on div "hero . moveLeft ( 2 ) hero . moveUp ( 2 ) hero . moveRight ( 2 ) hero . use ( "…" at bounding box center [670, 263] width 273 height 297
type textarea "hero.use("DOOR")"
click at [556, 198] on div "hero . moveLeft ( 2 ) hero . moveUp ( 2 ) hero . moveRight ( 2 ) hero . use ( "…" at bounding box center [667, 249] width 266 height 269
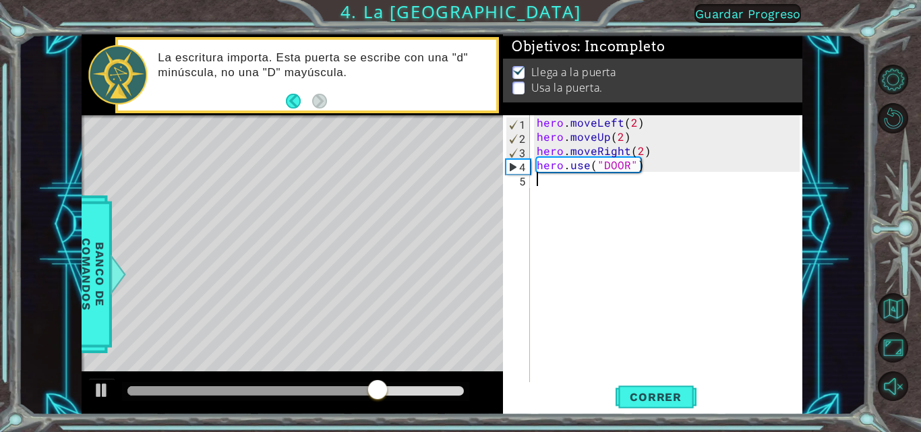
click at [544, 188] on div "hero . moveLeft ( 2 ) hero . moveUp ( 2 ) hero . moveRight ( 2 ) hero . use ( "…" at bounding box center [670, 263] width 273 height 297
click at [535, 155] on div "hero . moveLeft ( 2 ) hero . moveUp ( 2 ) hero . moveRight ( 2 ) hero . use ( "…" at bounding box center [670, 263] width 273 height 297
click at [606, 166] on div "hero . moveLeft ( 2 ) hero . moveUp ( 2 ) hero . moveRight ( 2 ) hero . use ( "…" at bounding box center [670, 263] width 273 height 297
click at [629, 169] on div "hero . moveLeft ( 2 ) hero . moveUp ( 2 ) hero . moveRight ( 2 ) hero . use ( "…" at bounding box center [670, 263] width 273 height 297
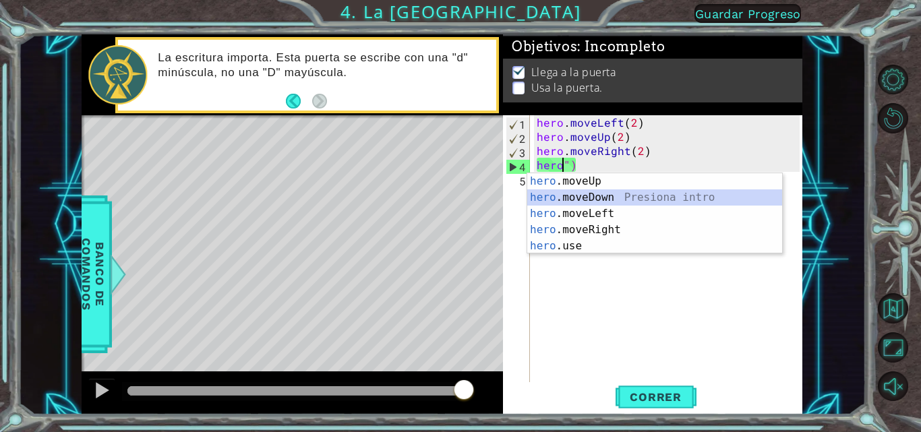
click at [613, 195] on div "hero .moveUp Presiona intro hero .moveDown Presiona intro hero .moveLeft Presio…" at bounding box center [655, 229] width 255 height 113
type textarea "hero.moveDown()")"
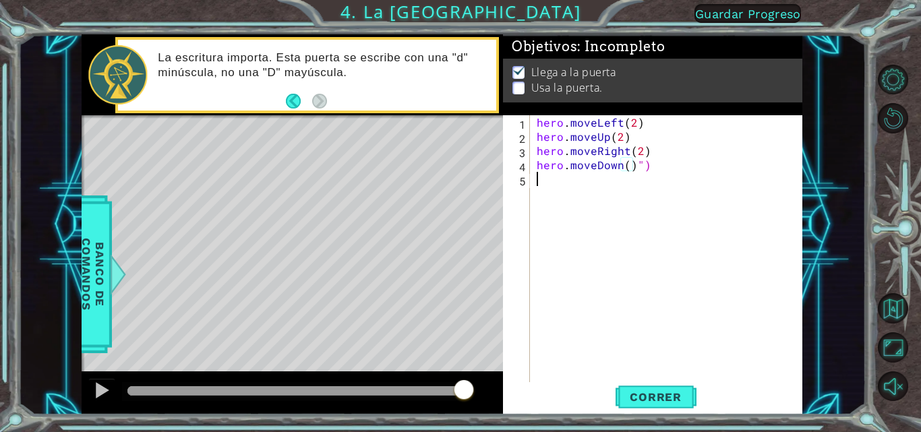
click at [647, 175] on div "hero . moveLeft ( 2 ) hero . moveUp ( 2 ) hero . moveRight ( 2 ) hero . moveDow…" at bounding box center [670, 263] width 273 height 297
click at [650, 158] on div "hero . moveLeft ( 2 ) hero . moveUp ( 2 ) hero . moveRight ( 2 ) hero . moveDow…" at bounding box center [670, 263] width 273 height 297
type textarea "hero.moveRight(2)"
click at [648, 177] on div "hero . moveLeft ( 2 ) hero . moveUp ( 2 ) hero . moveRight ( 2 ) hero . moveDow…" at bounding box center [670, 263] width 273 height 297
click at [648, 176] on div "hero . moveLeft ( 2 ) hero . moveUp ( 2 ) hero . moveRight ( 2 ) hero . moveDow…" at bounding box center [670, 263] width 273 height 297
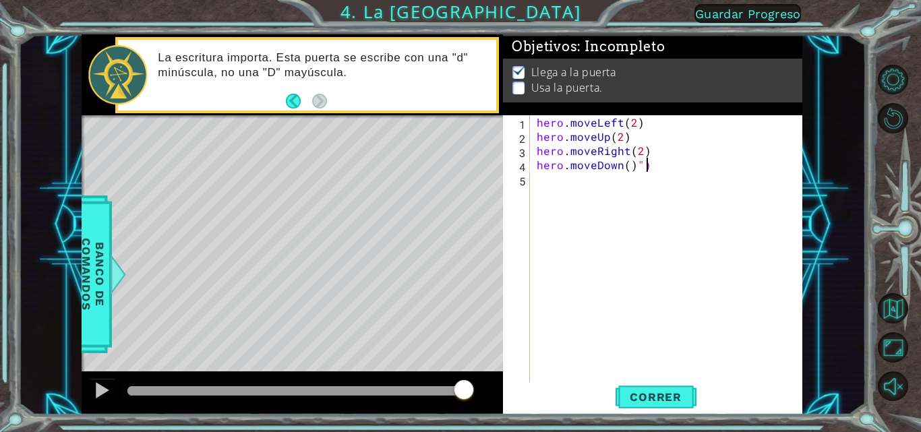
click at [650, 167] on div "hero . moveLeft ( 2 ) hero . moveUp ( 2 ) hero . moveRight ( 2 ) hero . moveDow…" at bounding box center [670, 263] width 273 height 297
click at [625, 167] on div "hero . moveLeft ( 2 ) hero . moveUp ( 2 ) hero . moveRight ( 2 ) hero . moveDow…" at bounding box center [670, 263] width 273 height 297
click at [654, 387] on button "Correr" at bounding box center [656, 397] width 81 height 30
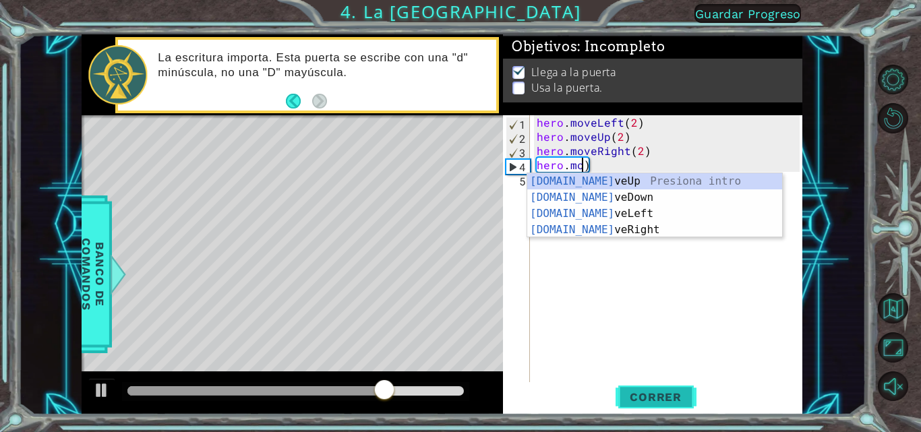
scroll to position [0, 2]
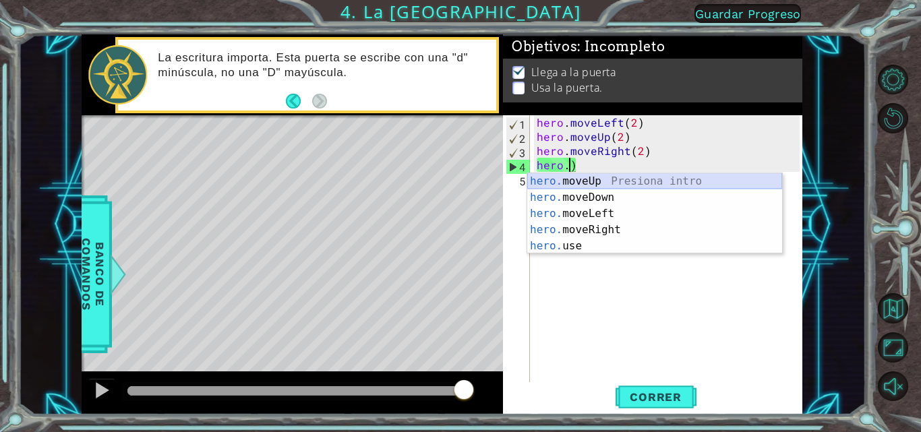
click at [608, 176] on div "hero. moveUp Presiona intro hero. moveDown Presiona intro hero. moveLeft Presio…" at bounding box center [655, 229] width 255 height 113
type textarea "hero.moveUp()"
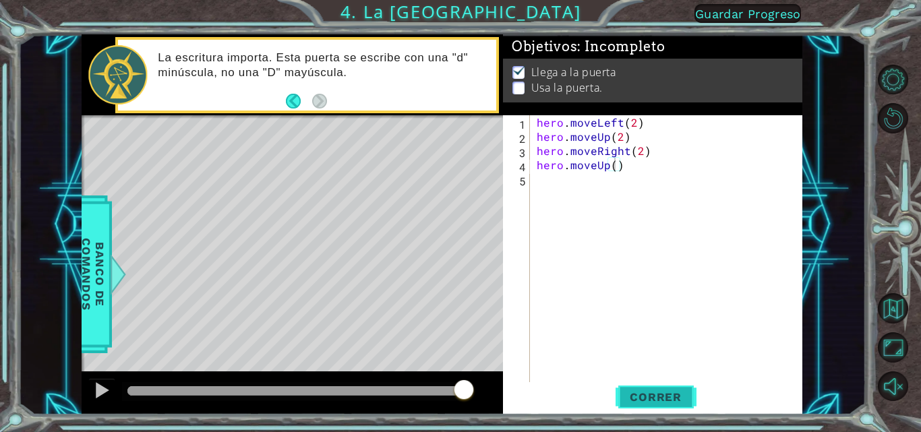
click at [638, 394] on span "Correr" at bounding box center [656, 397] width 79 height 13
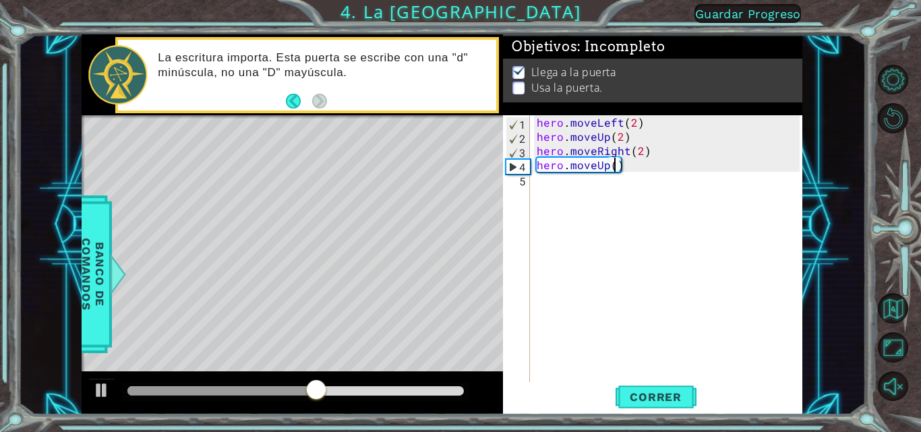
click at [527, 173] on div "4" at bounding box center [519, 167] width 24 height 14
click at [526, 177] on div "5" at bounding box center [518, 181] width 24 height 14
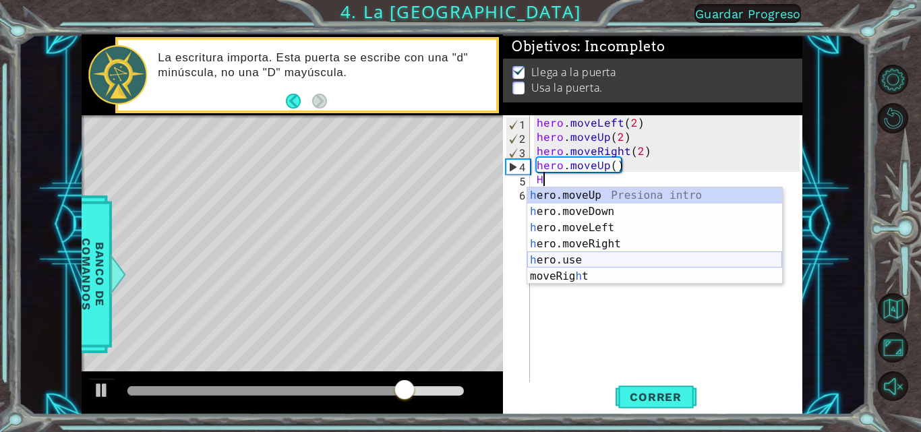
click at [552, 261] on div "h ero.moveUp Presiona intro h ero.moveDown Presiona intro h ero.moveLeft Presio…" at bounding box center [655, 253] width 255 height 130
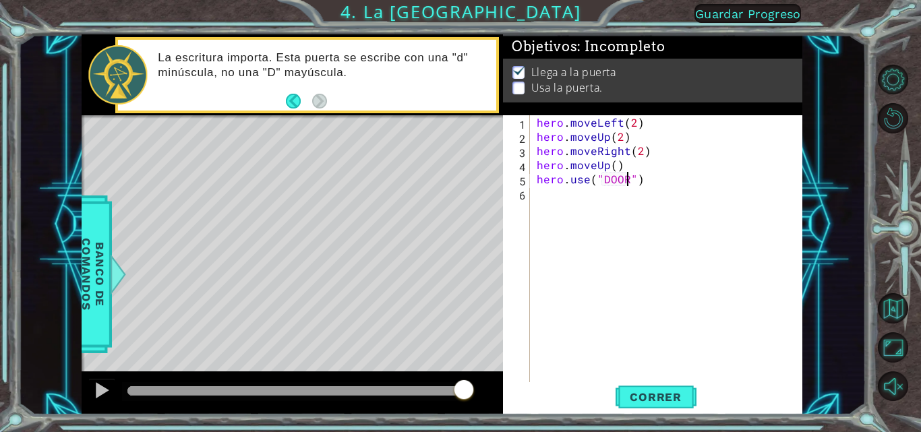
scroll to position [0, 6]
click at [660, 398] on span "Correr" at bounding box center [656, 397] width 79 height 13
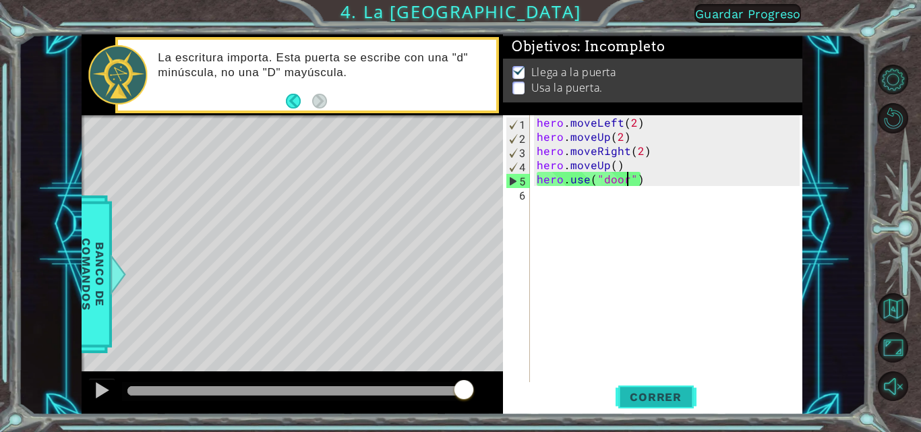
click at [663, 399] on span "Correr" at bounding box center [656, 397] width 79 height 13
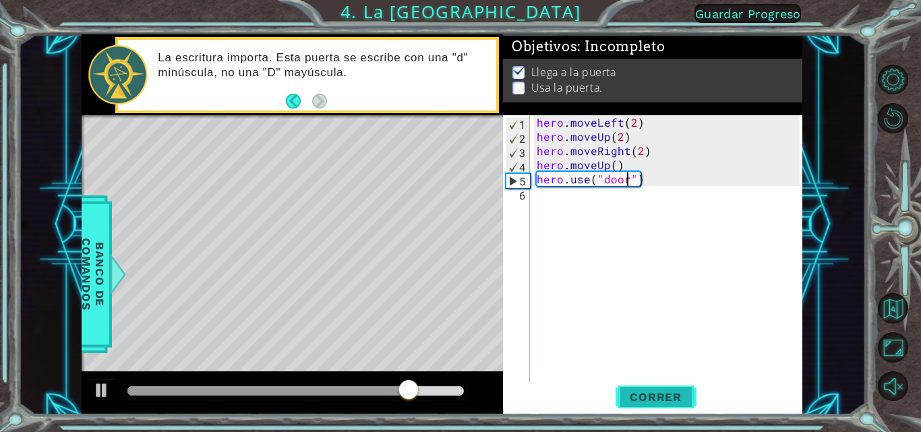
click at [687, 401] on span "Correr" at bounding box center [656, 397] width 79 height 13
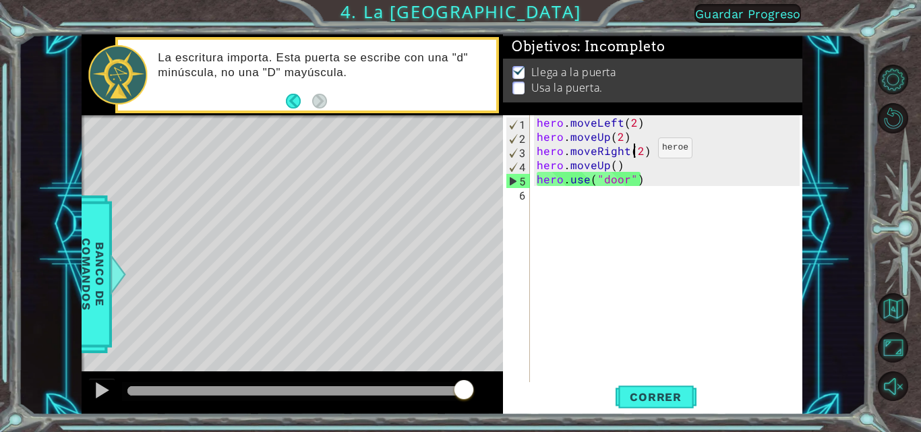
click at [635, 151] on div "hero . moveLeft ( 2 ) hero . moveUp ( 2 ) hero . moveRight ( 2 ) hero . moveUp …" at bounding box center [670, 263] width 273 height 297
click at [638, 149] on div "hero . moveLeft ( 2 ) hero . moveUp ( 2 ) hero . moveRight ( 2 ) hero . moveUp …" at bounding box center [670, 263] width 273 height 297
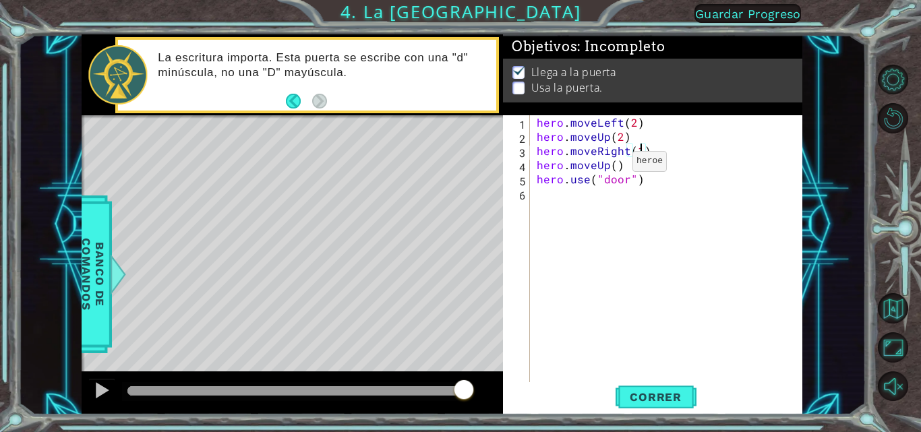
click at [610, 165] on div "hero . moveLeft ( 2 ) hero . moveUp ( 2 ) hero . moveRight ( 1 ) hero . moveUp …" at bounding box center [670, 263] width 273 height 297
click at [617, 165] on div "hero . moveLeft ( 2 ) hero . moveUp ( 2 ) hero . moveRight ( 1 ) hero . moveUp …" at bounding box center [670, 263] width 273 height 297
click at [651, 397] on span "Correr" at bounding box center [656, 397] width 79 height 13
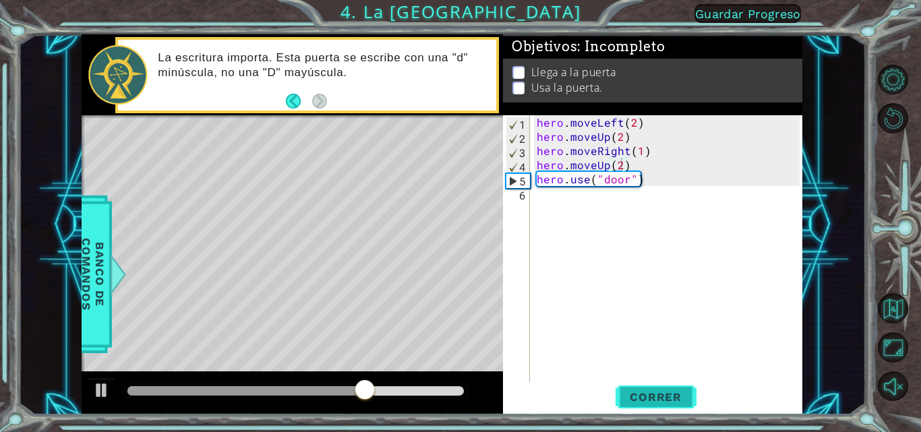
click at [627, 391] on span "Correr" at bounding box center [656, 397] width 79 height 13
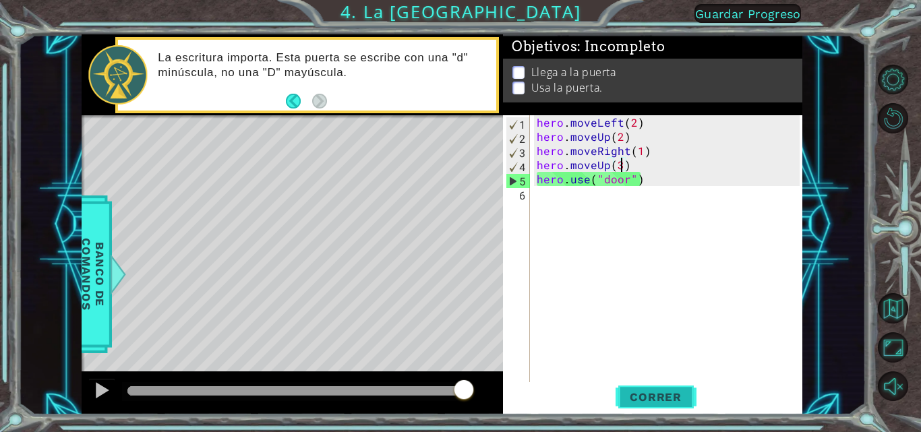
click at [669, 389] on button "Correr" at bounding box center [656, 397] width 81 height 30
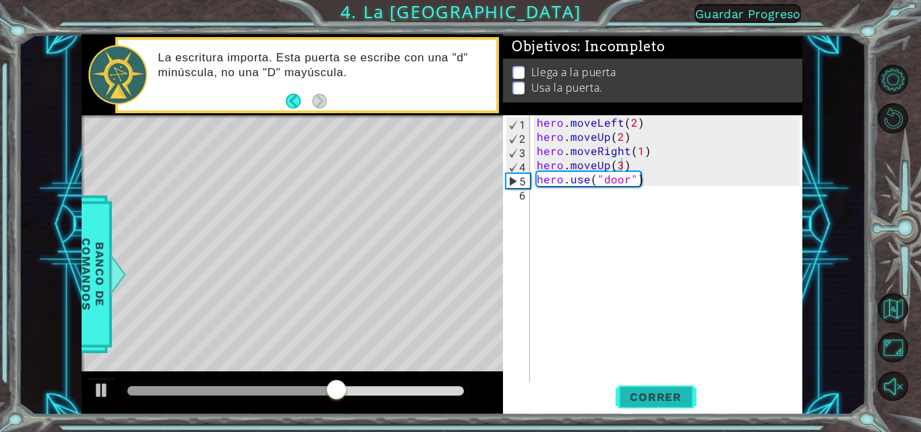
click at [669, 389] on button "Correr" at bounding box center [656, 397] width 81 height 30
click at [639, 152] on div "hero . moveLeft ( 2 ) hero . moveUp ( 2 ) hero . moveRight ( 1 ) hero . moveUp …" at bounding box center [670, 263] width 273 height 297
type textarea "hero.moveRight(6)"
click at [629, 398] on span "Correr" at bounding box center [656, 397] width 79 height 13
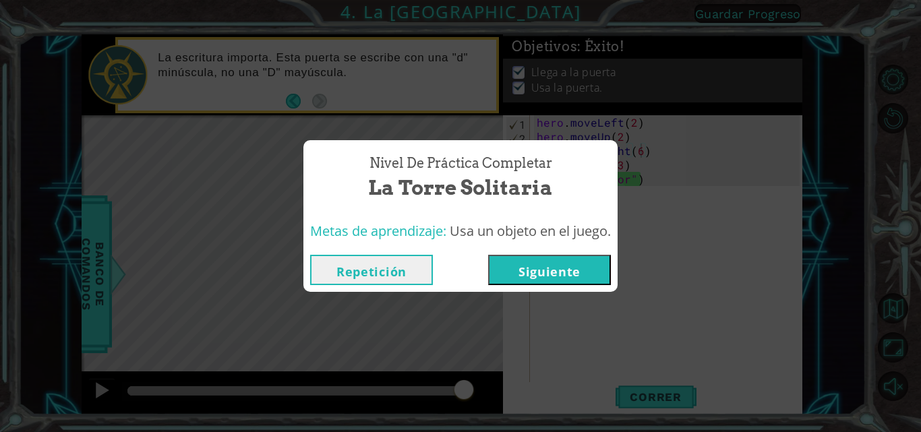
click at [552, 273] on button "Siguiente" at bounding box center [549, 270] width 123 height 30
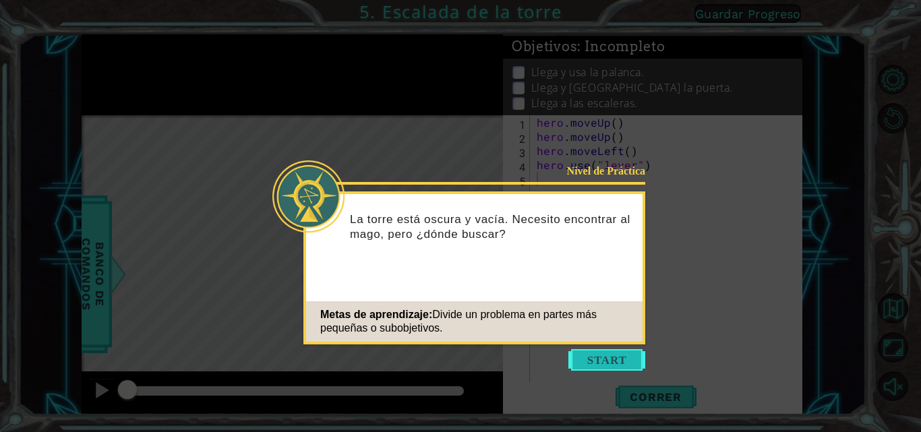
click at [610, 361] on button "Start" at bounding box center [607, 360] width 77 height 22
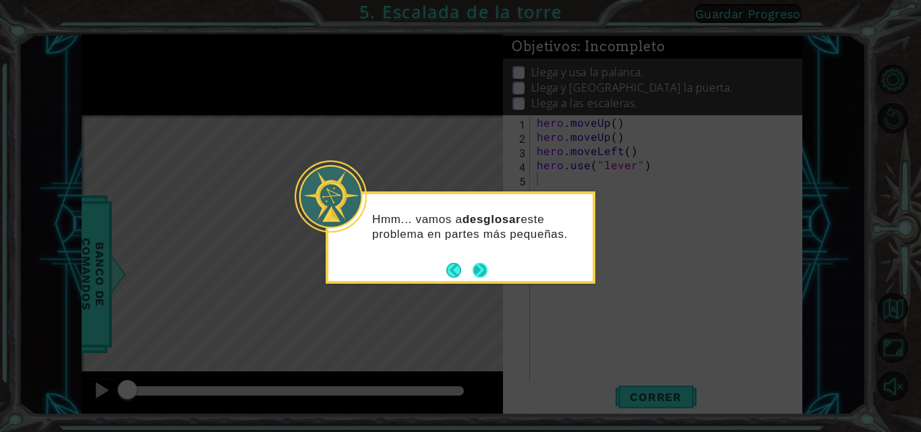
click at [480, 259] on div "Hmm... vamos a desglosar este problema en partes más pequeñas." at bounding box center [461, 234] width 264 height 68
click at [480, 259] on button "Next" at bounding box center [480, 270] width 22 height 22
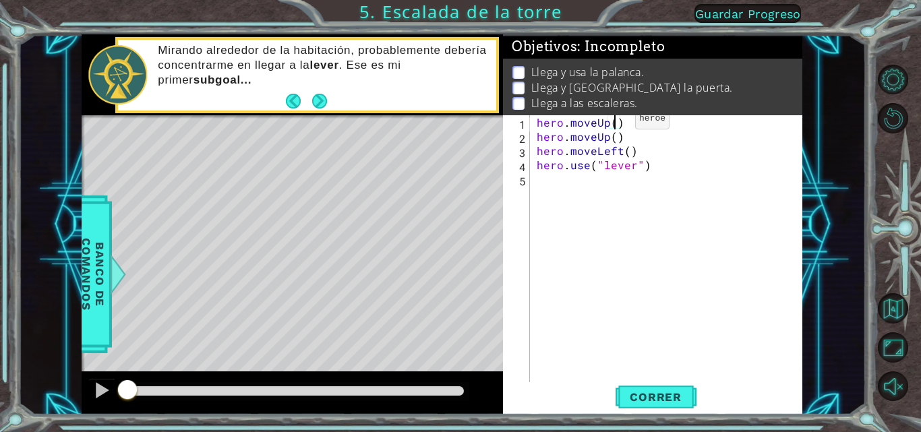
click at [613, 122] on div "hero . moveUp ( ) hero . moveUp ( ) hero . moveLeft ( ) hero . use ( "lever" )" at bounding box center [670, 263] width 273 height 297
type textarea "hero.moveUp()"
drag, startPoint x: 620, startPoint y: 140, endPoint x: 577, endPoint y: 219, distance: 90.0
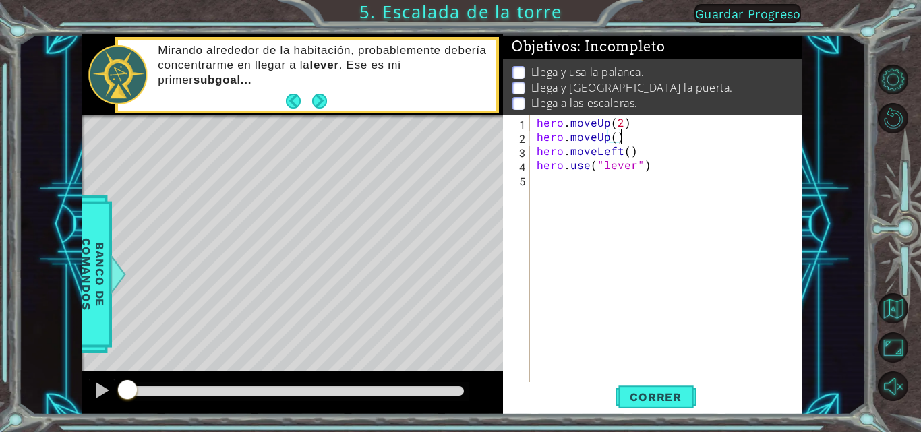
click at [577, 219] on div "hero . moveUp ( 2 ) hero . moveUp ( ) hero . moveLeft ( ) hero . use ( "lever" )" at bounding box center [670, 263] width 273 height 297
type textarea "hero.use("lever"
click at [623, 138] on div "hero . moveUp ( 2 ) hero . moveUp ( ) hero . moveLeft ( ) hero . use ( "lever" at bounding box center [670, 263] width 273 height 297
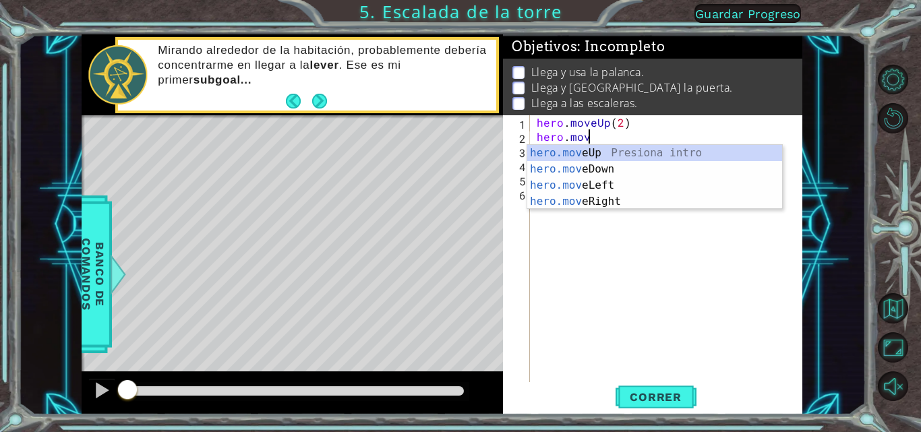
type textarea "[DOMAIN_NAME]"
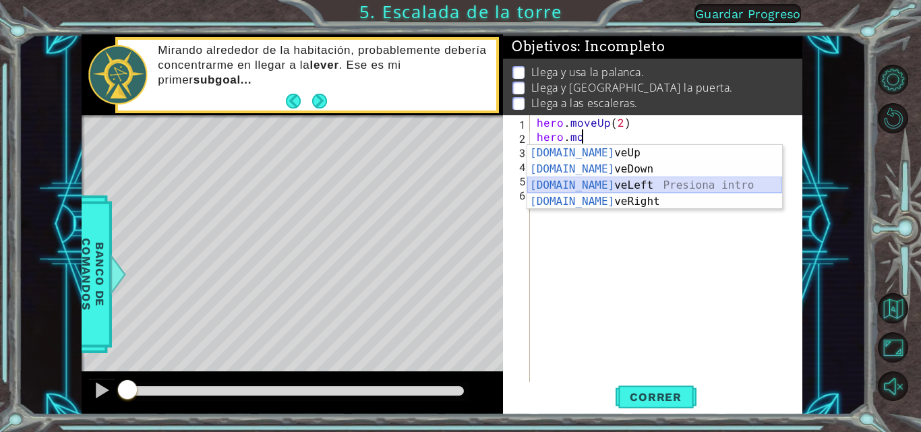
click at [625, 182] on div "[DOMAIN_NAME] veUp Presiona intro [DOMAIN_NAME] veDown Presiona intro [DOMAIN_N…" at bounding box center [655, 193] width 255 height 97
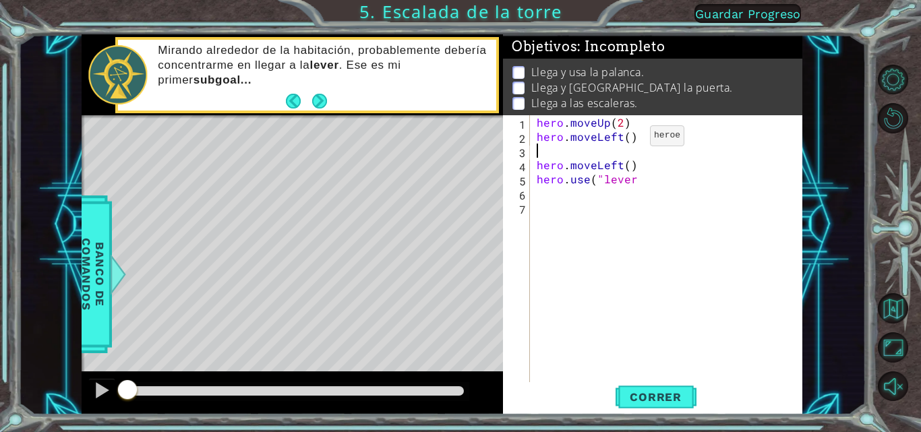
click at [627, 139] on div "hero . moveUp ( 2 ) hero . moveLeft ( ) hero . moveLeft ( ) hero . use ( "lever" at bounding box center [670, 263] width 273 height 297
type textarea "hero.moveLeft(3)"
click at [551, 152] on div "hero . moveUp ( 2 ) hero . moveLeft ( 3 ) hero . moveLeft ( ) hero . use ( "lev…" at bounding box center [670, 263] width 273 height 297
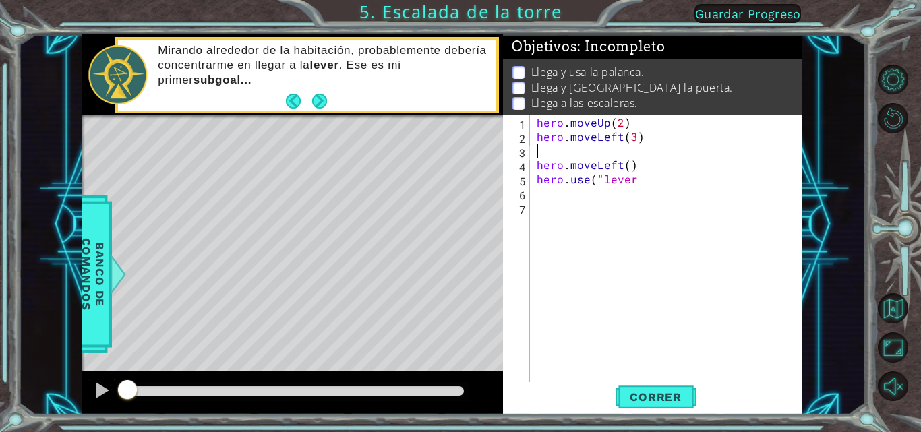
type textarea "h"
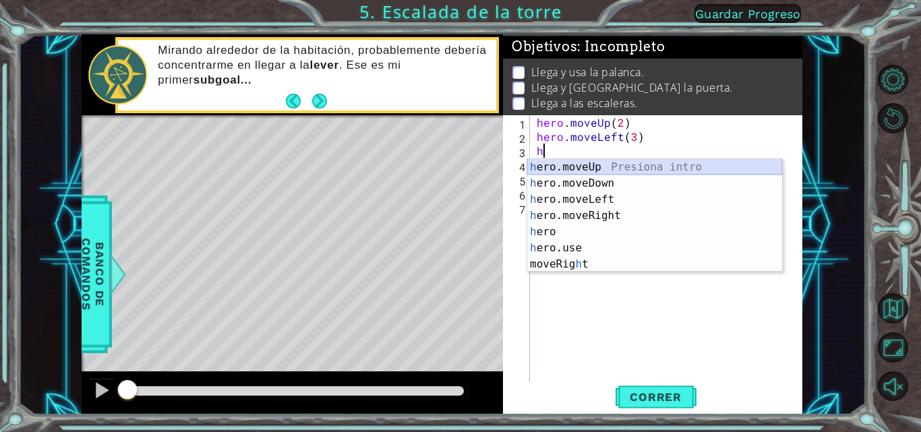
click at [570, 161] on div "h ero.moveUp Presiona intro h ero.moveDown Presiona intro h ero.moveLeft Presio…" at bounding box center [655, 232] width 255 height 146
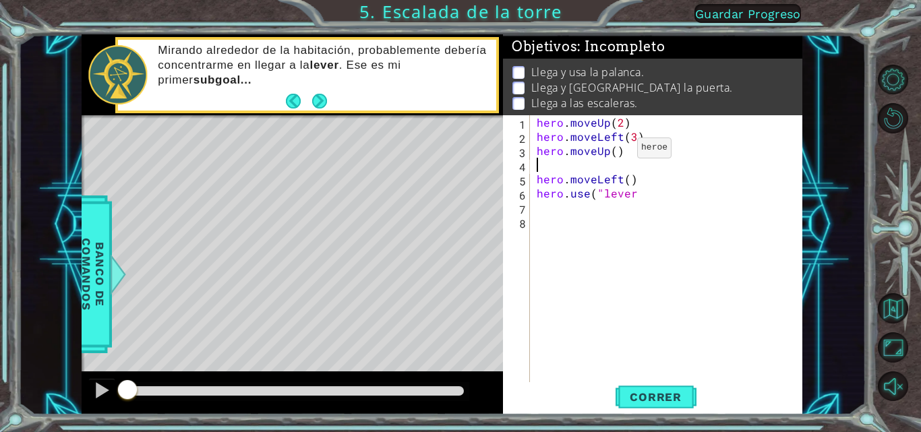
click at [615, 151] on div "hero . moveUp ( 2 ) hero . moveLeft ( 3 ) hero . moveUp ( ) hero . moveLeft ( )…" at bounding box center [670, 263] width 273 height 297
type textarea "hero.moveUp(1)"
click at [536, 165] on div "hero . moveUp ( 2 ) hero . moveLeft ( 3 ) hero . moveUp ( 1 ) hero . moveLeft (…" at bounding box center [670, 263] width 273 height 297
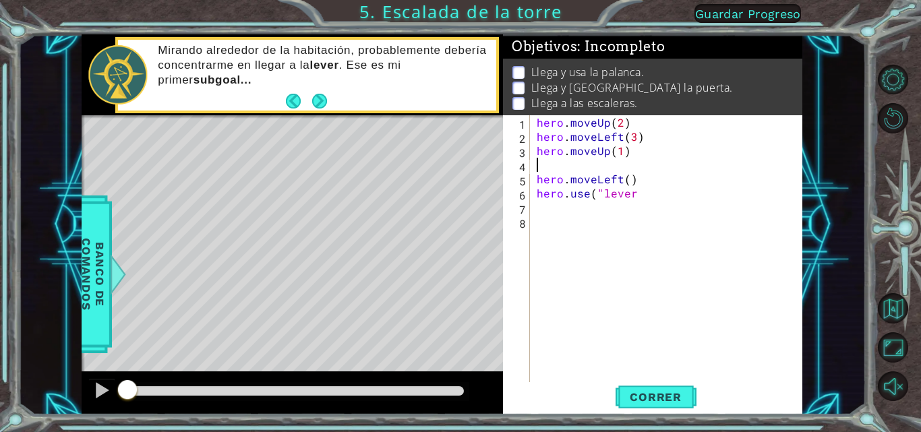
type textarea "h"
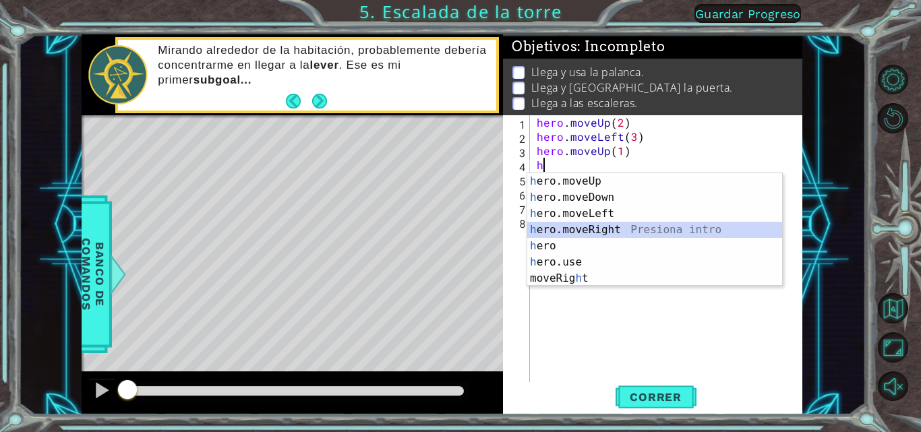
click at [565, 224] on div "h ero.moveUp Presiona intro h ero.moveDown Presiona intro h ero.moveLeft Presio…" at bounding box center [655, 246] width 255 height 146
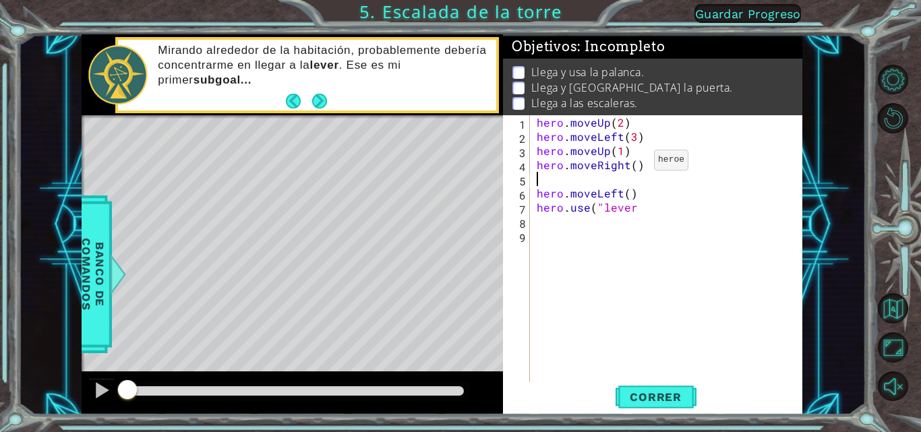
type textarea "hero.moveRight()"
drag, startPoint x: 631, startPoint y: 163, endPoint x: 598, endPoint y: 289, distance: 129.7
click at [598, 289] on div "hero . moveUp ( 2 ) hero . moveLeft ( 3 ) hero . moveUp ( 1 ) hero . moveRight …" at bounding box center [670, 263] width 273 height 297
click at [635, 165] on div "hero . moveUp ( 2 ) hero . moveLeft ( 3 ) hero . moveUp ( 1 ) hero . moveRight …" at bounding box center [670, 263] width 273 height 297
click at [647, 202] on div "hero . moveUp ( 2 ) hero . moveLeft ( 3 ) hero . moveUp ( 1 ) hero . moveRight …" at bounding box center [670, 263] width 273 height 297
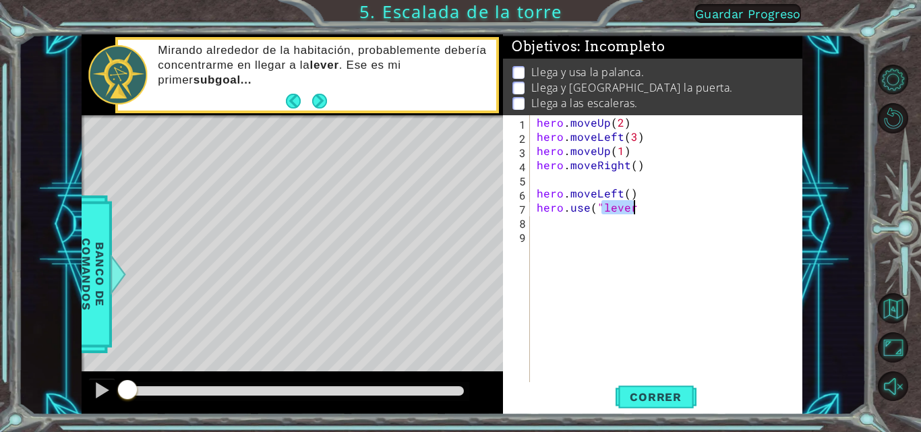
click at [647, 202] on div "hero . moveUp ( 2 ) hero . moveLeft ( 3 ) hero . moveUp ( 1 ) hero . moveRight …" at bounding box center [670, 263] width 273 height 297
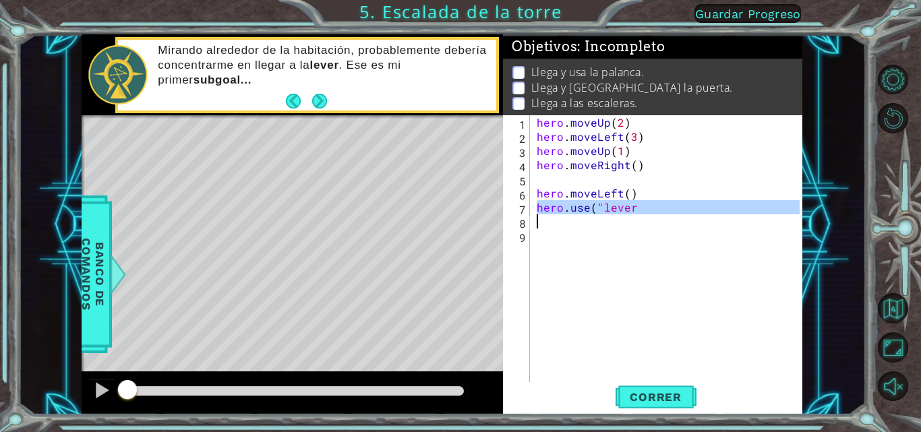
type textarea "3"
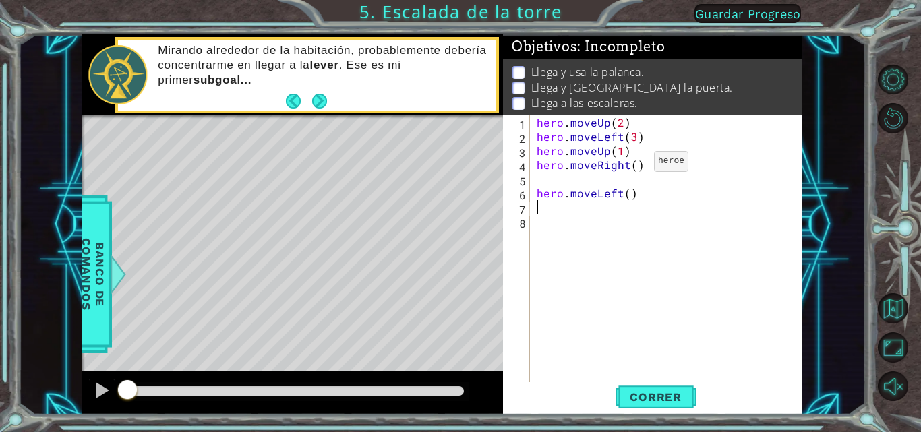
type textarea "hero.moveRight()"
drag, startPoint x: 631, startPoint y: 165, endPoint x: 582, endPoint y: 293, distance: 137.3
click at [582, 293] on div "hero . moveUp ( 2 ) hero . moveLeft ( 3 ) hero . moveUp ( 1 ) hero . moveRight …" at bounding box center [670, 263] width 273 height 297
click at [632, 165] on div "hero . moveUp ( 2 ) hero . moveLeft ( 3 ) hero . moveUp ( 1 ) hero . moveRight …" at bounding box center [670, 263] width 273 height 297
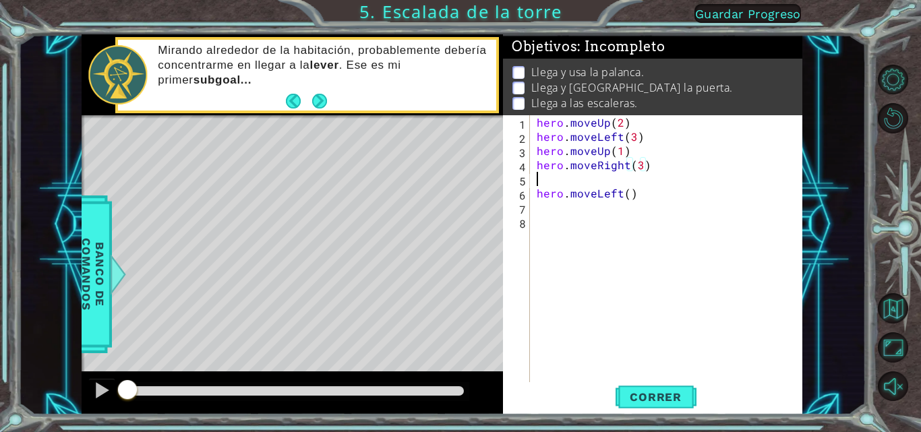
drag, startPoint x: 632, startPoint y: 180, endPoint x: 704, endPoint y: 388, distance: 219.7
click at [635, 199] on div "hero . moveUp ( 2 ) hero . moveLeft ( 3 ) hero . moveUp ( 1 ) hero . moveRight …" at bounding box center [670, 263] width 273 height 297
type textarea "hero.moveLeft()"
click at [689, 378] on div "hero . moveUp ( 2 ) hero . moveLeft ( 3 ) hero . moveUp ( 1 ) hero . moveRight …" at bounding box center [670, 263] width 273 height 297
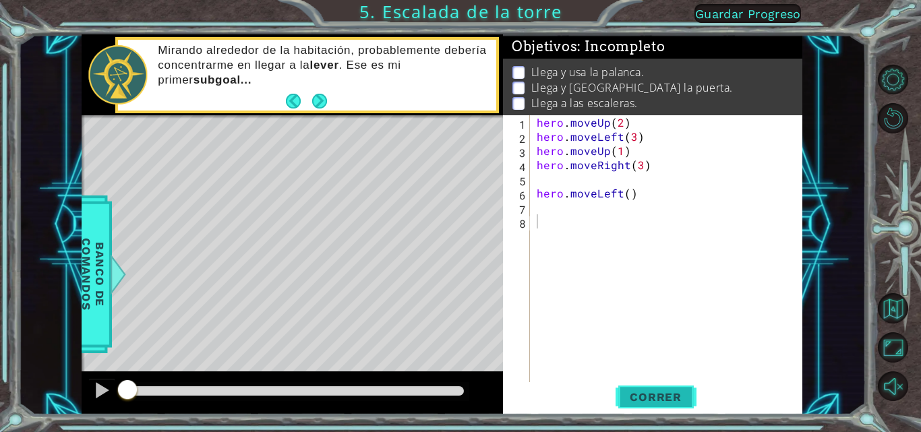
click at [653, 390] on button "Correr" at bounding box center [656, 397] width 81 height 30
click at [653, 395] on button "Correr" at bounding box center [656, 397] width 81 height 30
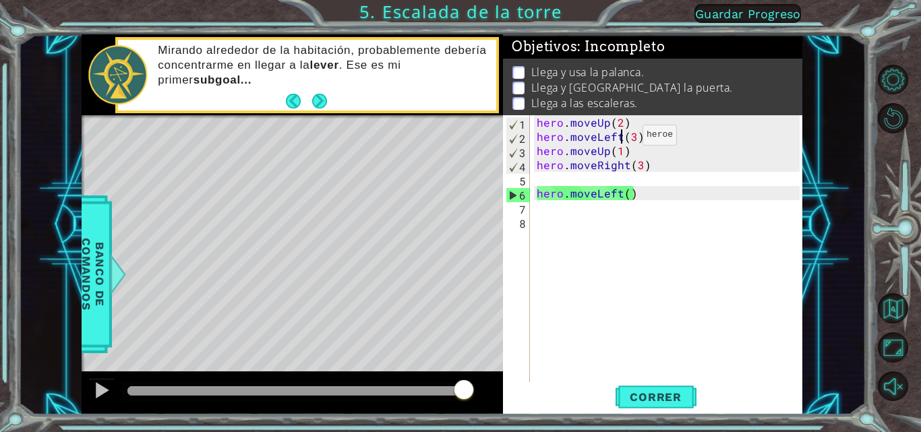
click at [620, 138] on div "hero . moveUp ( 2 ) hero . moveLeft ( 3 ) hero . moveUp ( 1 ) hero . moveRight …" at bounding box center [670, 263] width 273 height 297
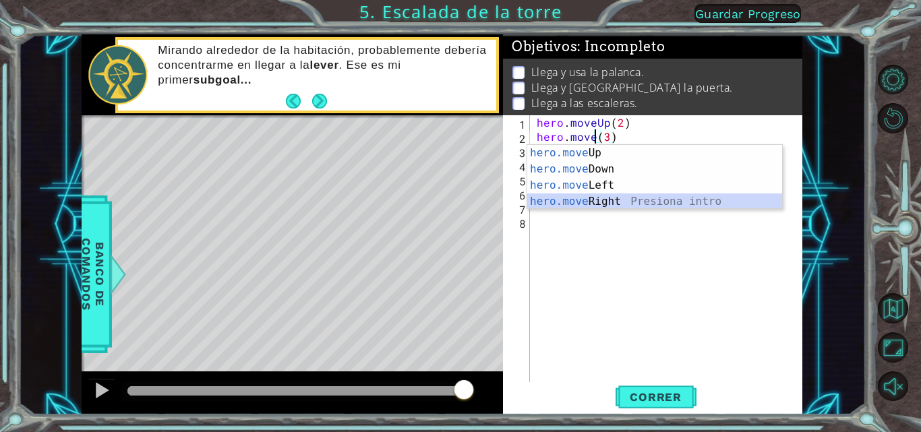
click at [598, 200] on div "hero.move Up Presiona intro hero.move Down Presiona intro hero.move Left Presio…" at bounding box center [655, 193] width 255 height 97
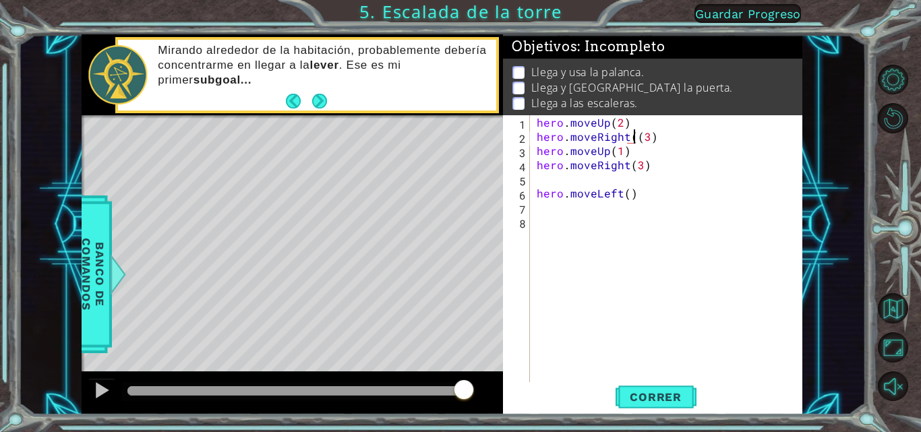
type textarea "hero.moveRight(3)"
click at [633, 282] on div "hero . moveUp ( 2 ) hero . moveRight ( 3 ) hero . moveUp ( 1 ) hero . moveRight…" at bounding box center [670, 263] width 273 height 297
